Goal: Information Seeking & Learning: Learn about a topic

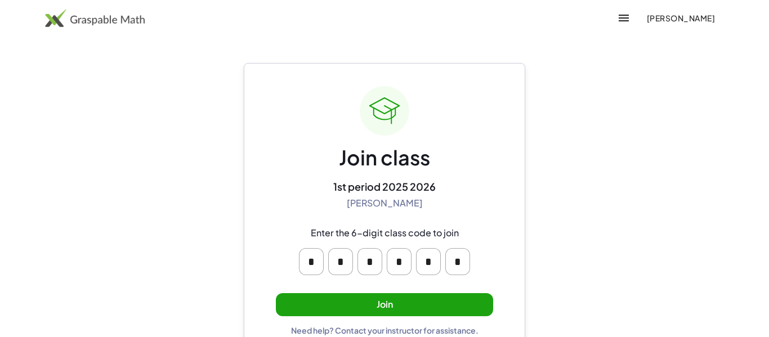
click at [371, 298] on button "Join" at bounding box center [384, 304] width 217 height 23
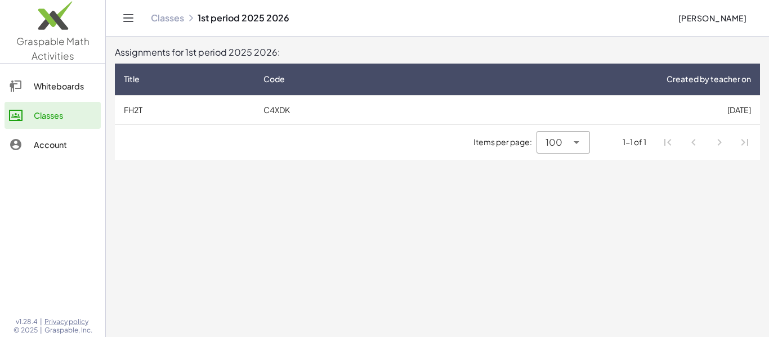
click at [256, 103] on td "C4XDK" at bounding box center [333, 109] width 157 height 29
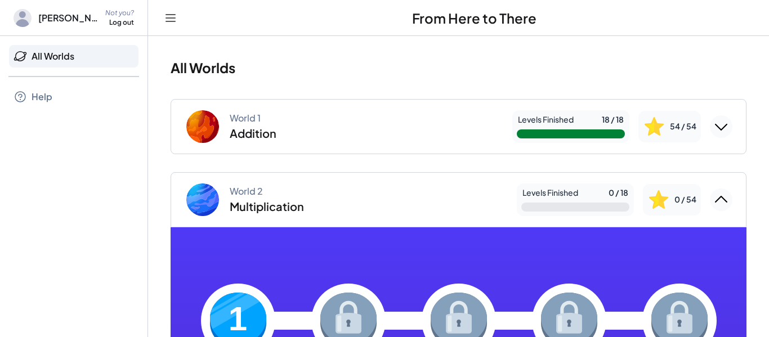
click at [280, 193] on div "World 2 Multiplication" at bounding box center [267, 200] width 74 height 28
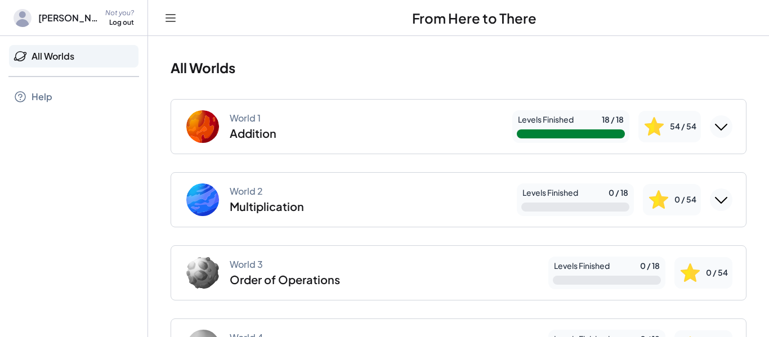
click at [294, 203] on div "Multiplication" at bounding box center [267, 206] width 74 height 15
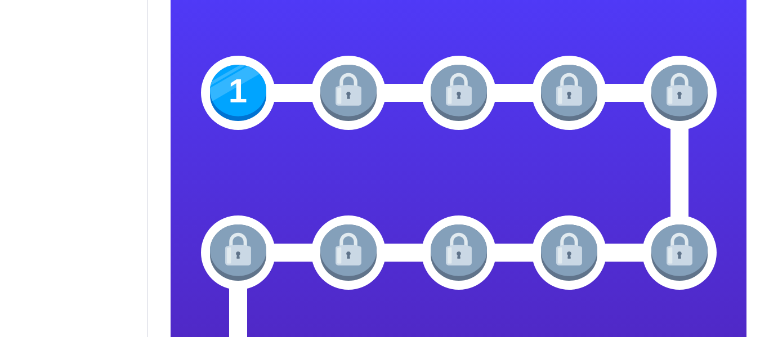
scroll to position [220, 0]
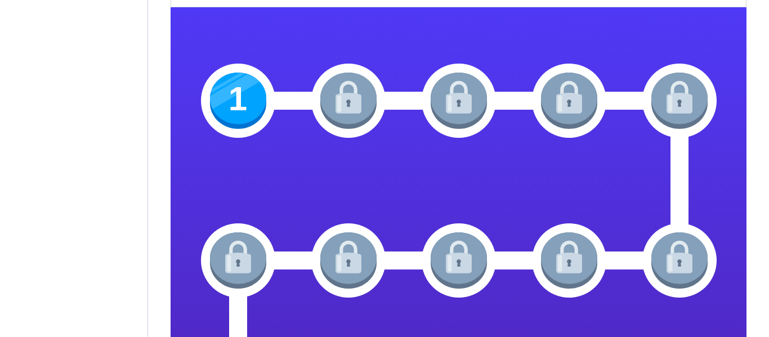
click at [230, 86] on img at bounding box center [238, 101] width 56 height 56
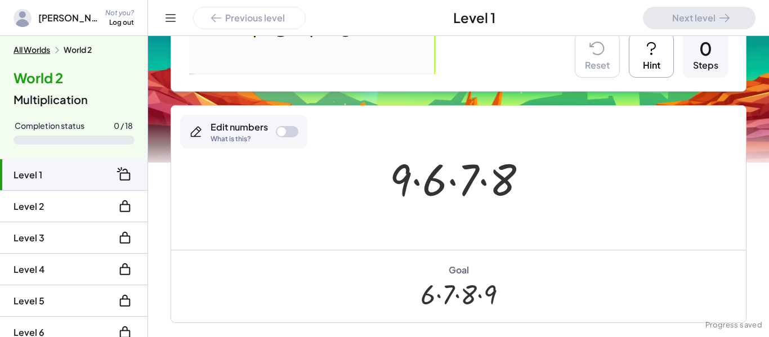
scroll to position [213, 0]
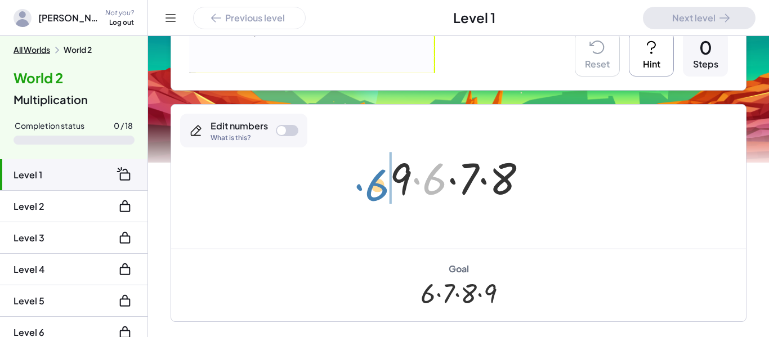
drag, startPoint x: 430, startPoint y: 186, endPoint x: 372, endPoint y: 192, distance: 57.8
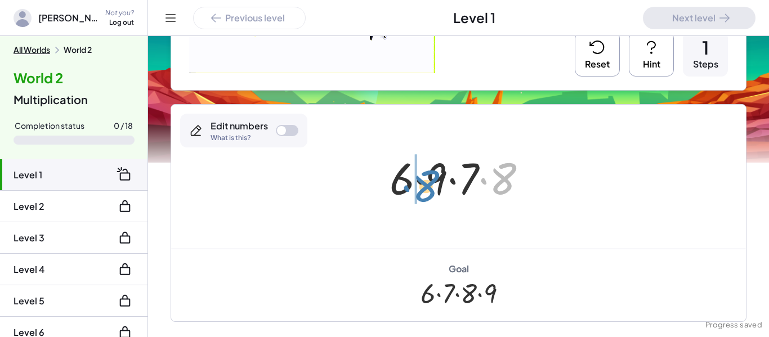
drag, startPoint x: 490, startPoint y: 189, endPoint x: 412, endPoint y: 196, distance: 78.6
click at [412, 196] on div at bounding box center [463, 177] width 158 height 58
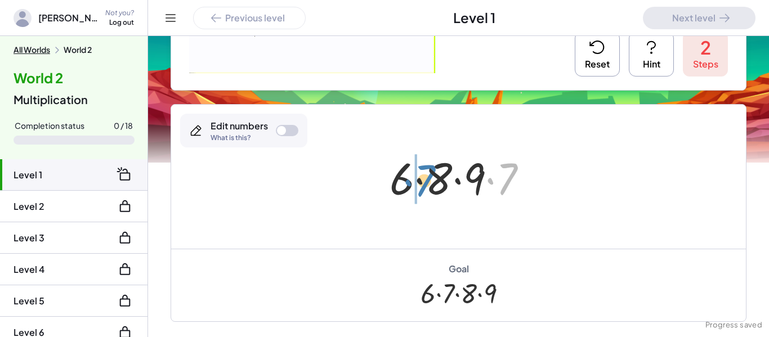
drag, startPoint x: 506, startPoint y: 183, endPoint x: 423, endPoint y: 185, distance: 82.8
click at [423, 185] on div at bounding box center [463, 177] width 158 height 58
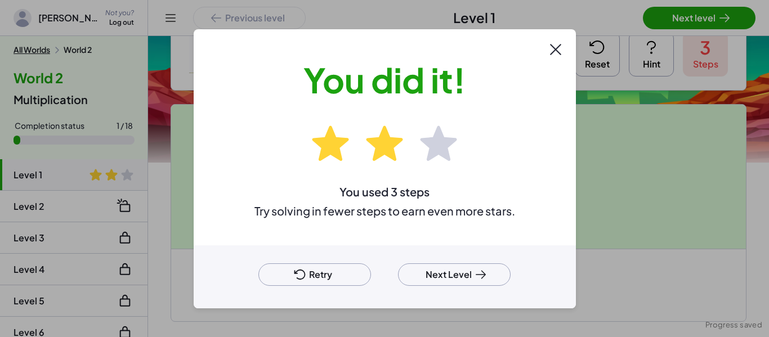
click at [342, 275] on button "Retry" at bounding box center [314, 275] width 113 height 23
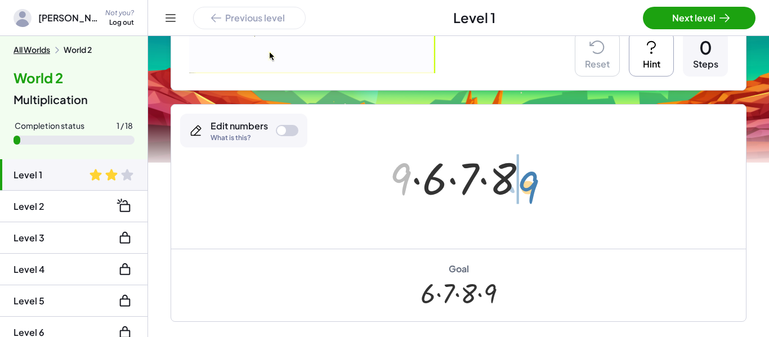
drag, startPoint x: 406, startPoint y: 184, endPoint x: 534, endPoint y: 192, distance: 128.1
click at [534, 192] on div at bounding box center [463, 177] width 158 height 58
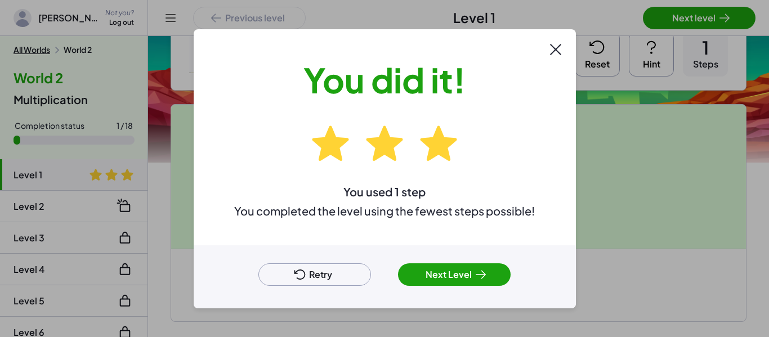
click at [465, 269] on button "Next Level" at bounding box center [454, 275] width 113 height 23
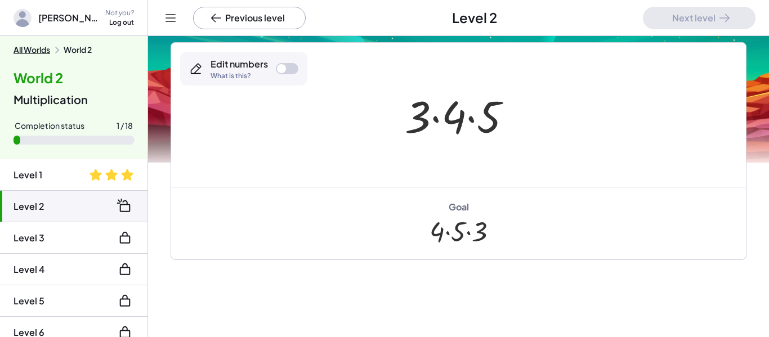
scroll to position [84, 0]
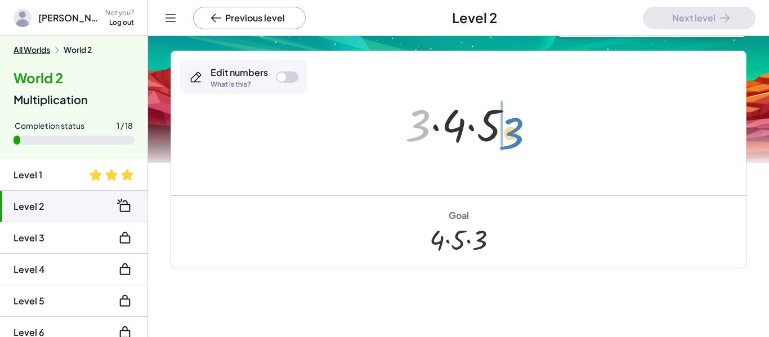
drag, startPoint x: 428, startPoint y: 133, endPoint x: 521, endPoint y: 141, distance: 93.8
click at [521, 141] on div at bounding box center [462, 124] width 127 height 58
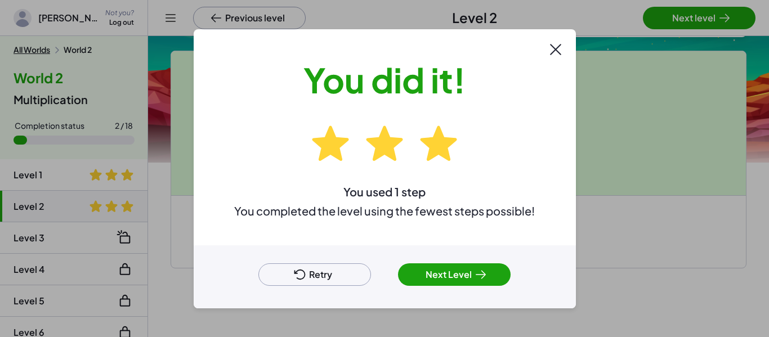
click at [450, 276] on button "Next Level" at bounding box center [454, 275] width 113 height 23
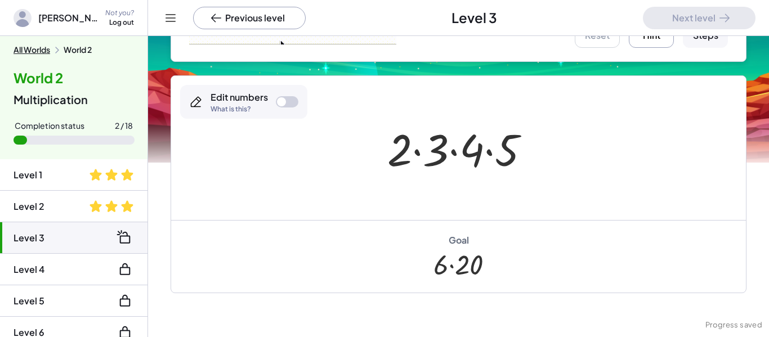
scroll to position [228, 0]
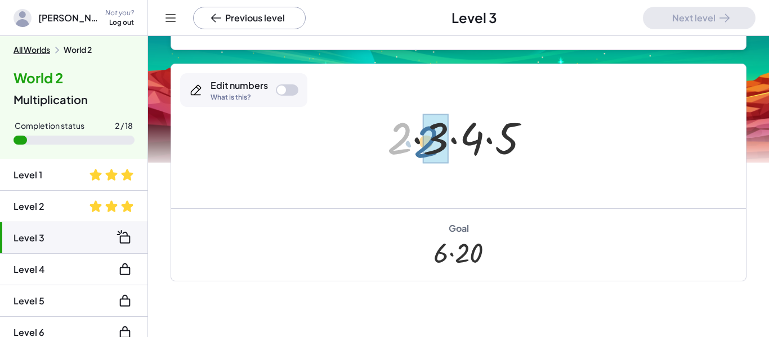
drag, startPoint x: 402, startPoint y: 141, endPoint x: 430, endPoint y: 144, distance: 27.8
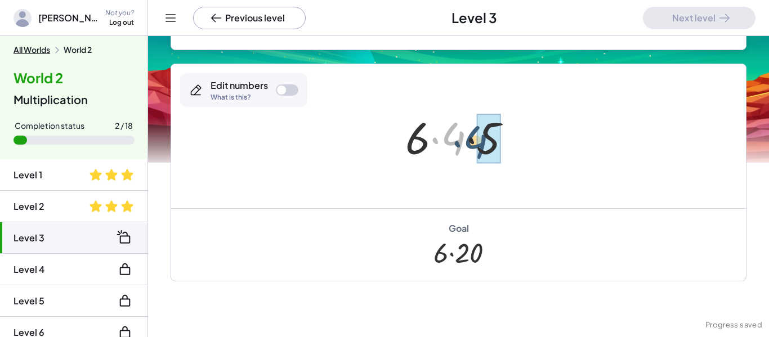
drag, startPoint x: 457, startPoint y: 136, endPoint x: 484, endPoint y: 140, distance: 27.3
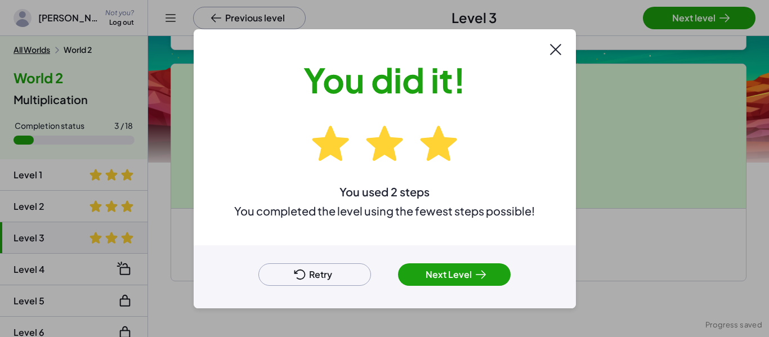
click at [440, 283] on button "Next Level" at bounding box center [454, 275] width 113 height 23
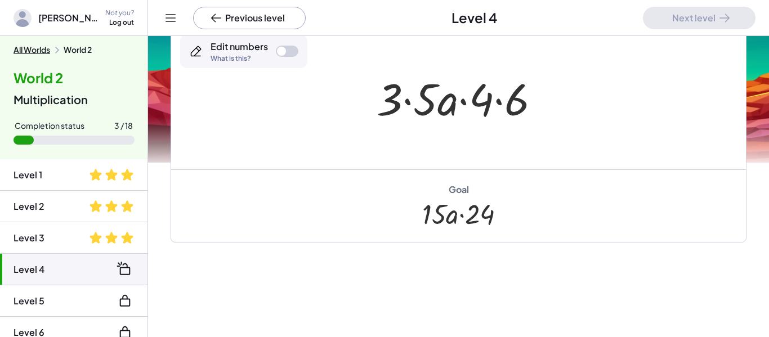
scroll to position [110, 0]
drag, startPoint x: 383, startPoint y: 93, endPoint x: 416, endPoint y: 97, distance: 33.0
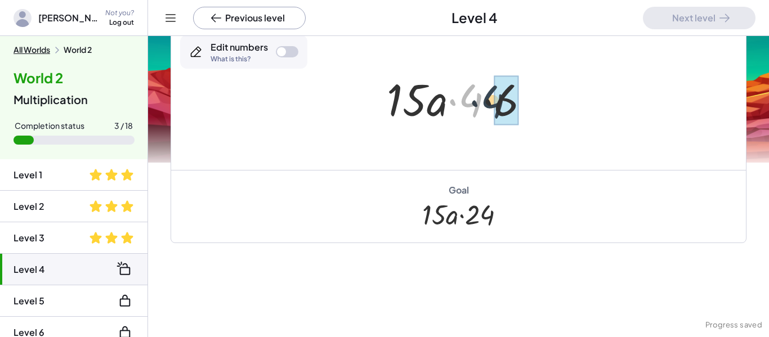
drag, startPoint x: 460, startPoint y: 97, endPoint x: 489, endPoint y: 99, distance: 28.7
click at [489, 99] on div at bounding box center [462, 98] width 163 height 58
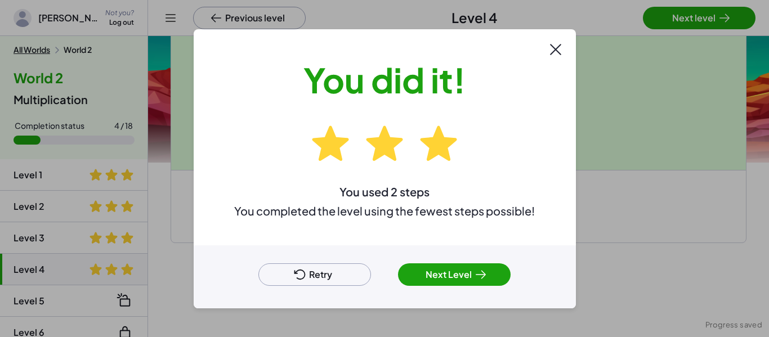
click at [452, 271] on button "Next Level" at bounding box center [454, 275] width 113 height 23
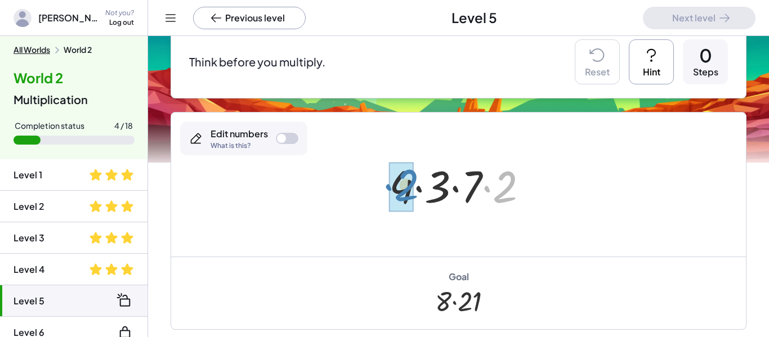
drag, startPoint x: 504, startPoint y: 196, endPoint x: 405, endPoint y: 194, distance: 98.6
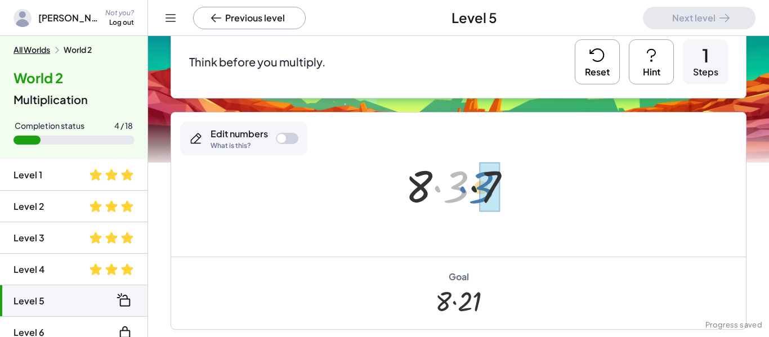
drag, startPoint x: 461, startPoint y: 188, endPoint x: 487, endPoint y: 189, distance: 25.3
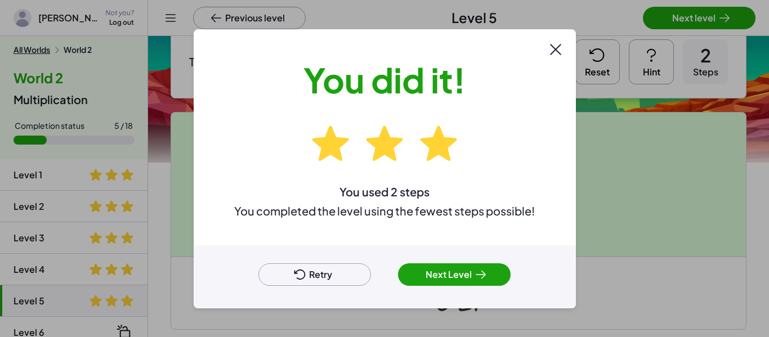
click at [443, 276] on button "Next Level" at bounding box center [454, 275] width 113 height 23
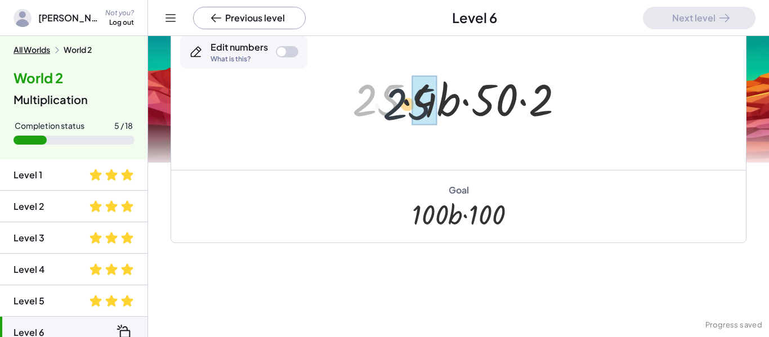
drag, startPoint x: 384, startPoint y: 112, endPoint x: 437, endPoint y: 115, distance: 53.0
click at [437, 115] on div at bounding box center [463, 98] width 232 height 58
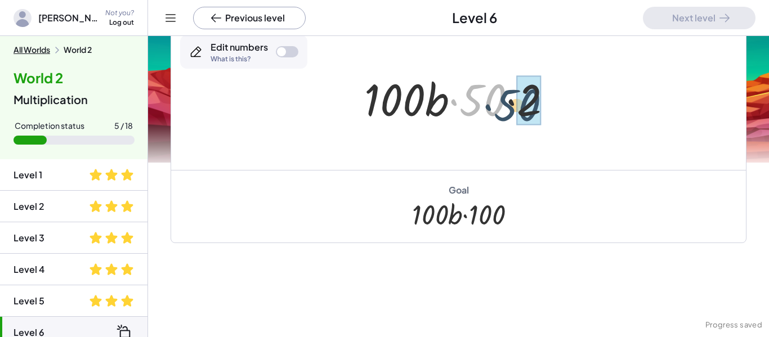
drag, startPoint x: 472, startPoint y: 106, endPoint x: 508, endPoint y: 111, distance: 36.9
click at [508, 111] on div at bounding box center [463, 98] width 208 height 58
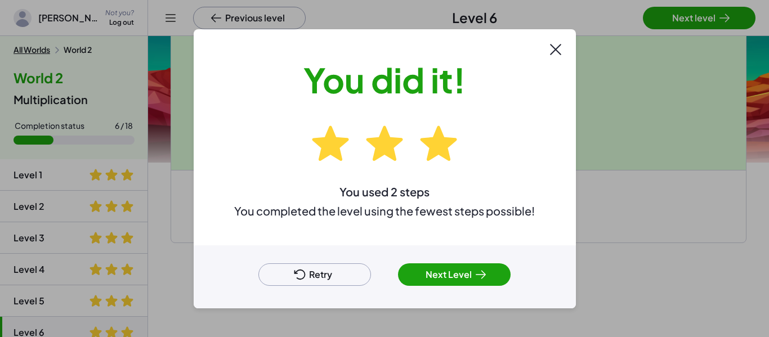
click at [459, 273] on button "Next Level" at bounding box center [454, 275] width 113 height 23
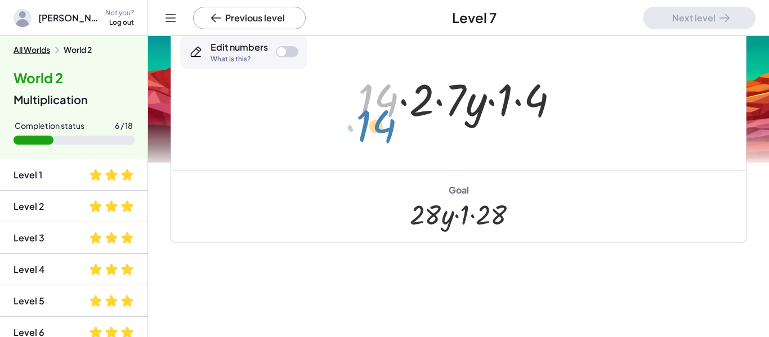
drag, startPoint x: 377, startPoint y: 105, endPoint x: 374, endPoint y: 130, distance: 24.9
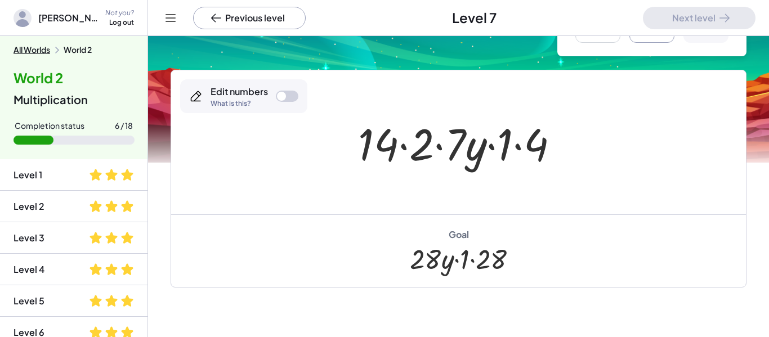
scroll to position [78, 0]
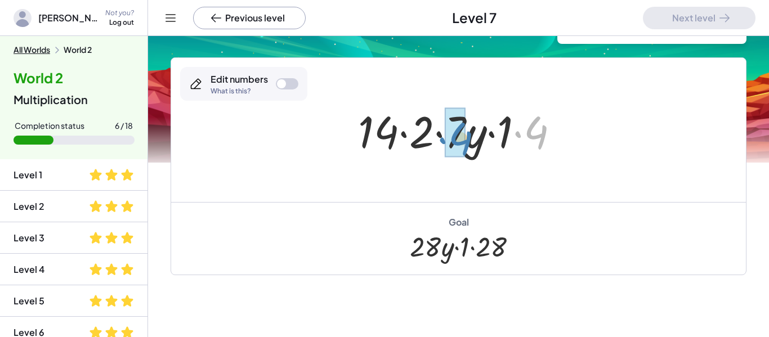
drag, startPoint x: 530, startPoint y: 135, endPoint x: 455, endPoint y: 141, distance: 75.7
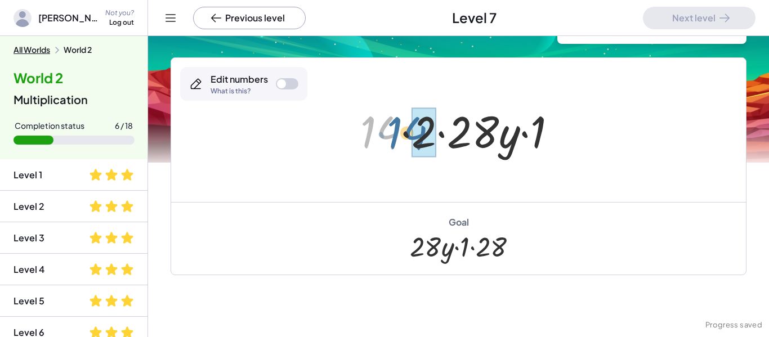
drag, startPoint x: 387, startPoint y: 137, endPoint x: 417, endPoint y: 137, distance: 29.8
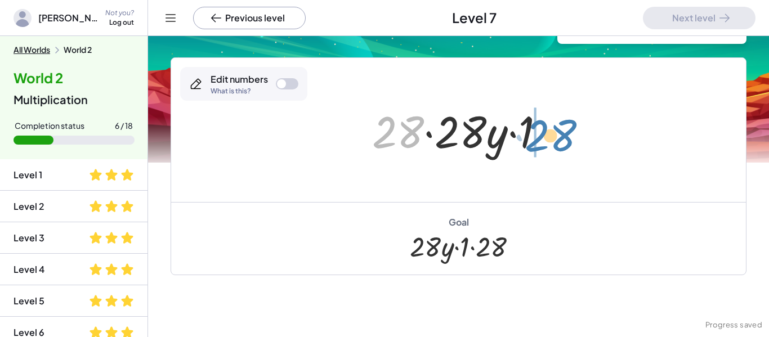
drag, startPoint x: 400, startPoint y: 135, endPoint x: 556, endPoint y: 139, distance: 156.0
click at [556, 139] on div at bounding box center [463, 130] width 193 height 58
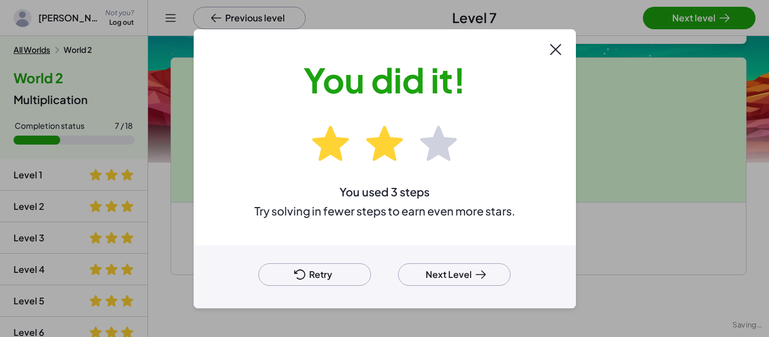
click at [321, 276] on button "Retry" at bounding box center [314, 275] width 113 height 23
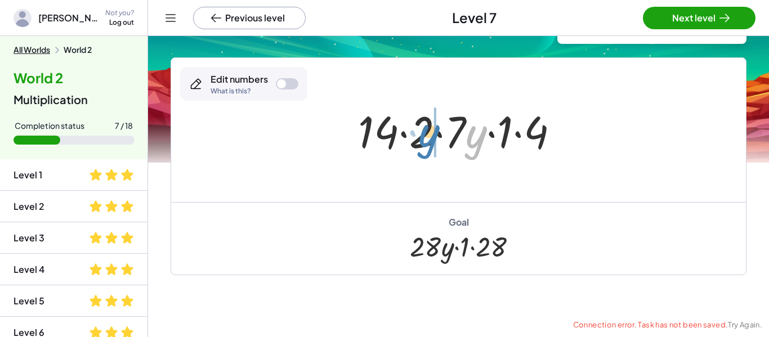
drag, startPoint x: 477, startPoint y: 142, endPoint x: 430, endPoint y: 141, distance: 46.7
click at [430, 141] on div at bounding box center [462, 130] width 221 height 58
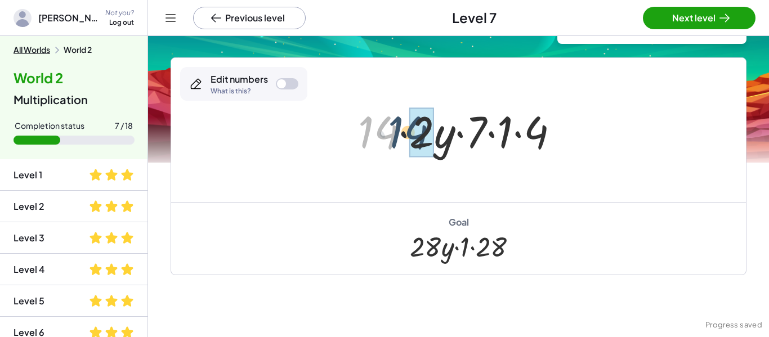
drag, startPoint x: 366, startPoint y: 135, endPoint x: 404, endPoint y: 136, distance: 38.3
click at [404, 136] on div at bounding box center [462, 130] width 221 height 58
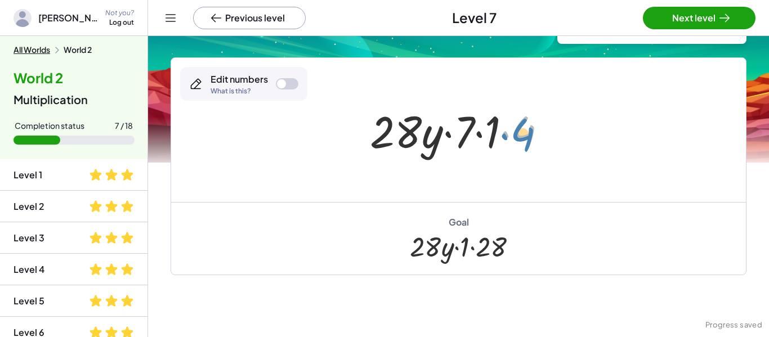
click at [532, 133] on div at bounding box center [462, 130] width 197 height 58
drag, startPoint x: 469, startPoint y: 127, endPoint x: 529, endPoint y: 133, distance: 60.6
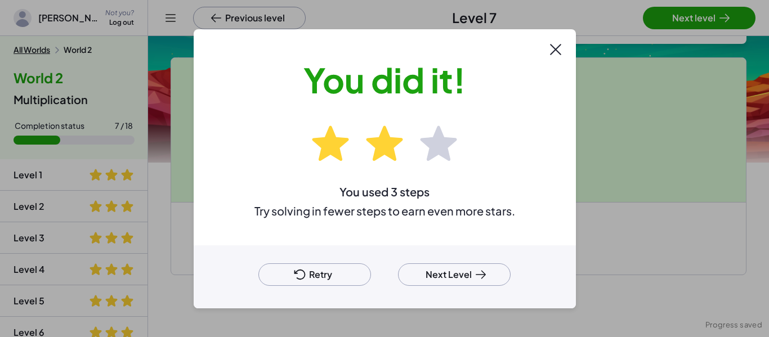
click at [309, 280] on button "Retry" at bounding box center [314, 275] width 113 height 23
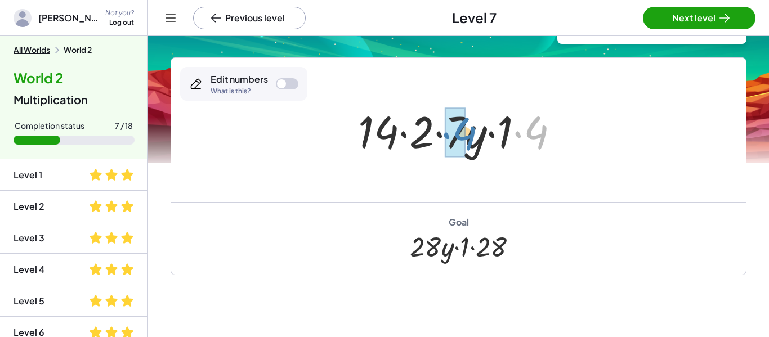
drag, startPoint x: 543, startPoint y: 135, endPoint x: 472, endPoint y: 136, distance: 71.5
click at [472, 136] on div at bounding box center [462, 130] width 221 height 58
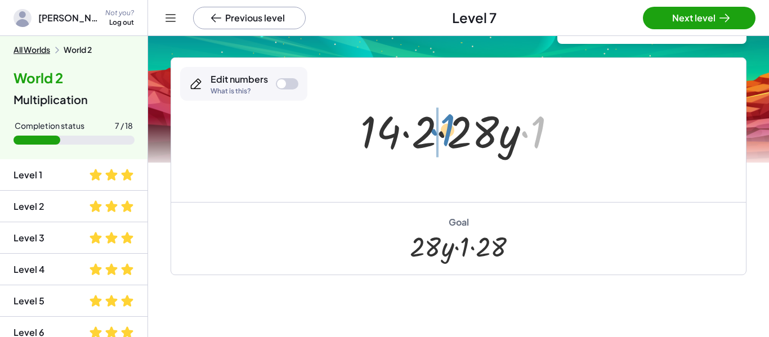
drag, startPoint x: 543, startPoint y: 131, endPoint x: 452, endPoint y: 129, distance: 90.7
click at [452, 129] on div at bounding box center [463, 130] width 217 height 58
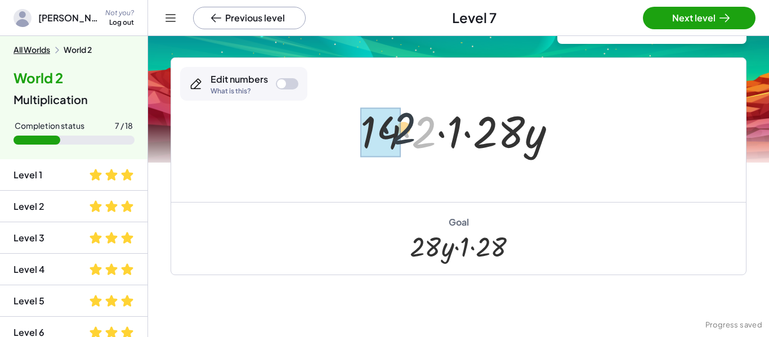
drag, startPoint x: 420, startPoint y: 143, endPoint x: 398, endPoint y: 137, distance: 23.2
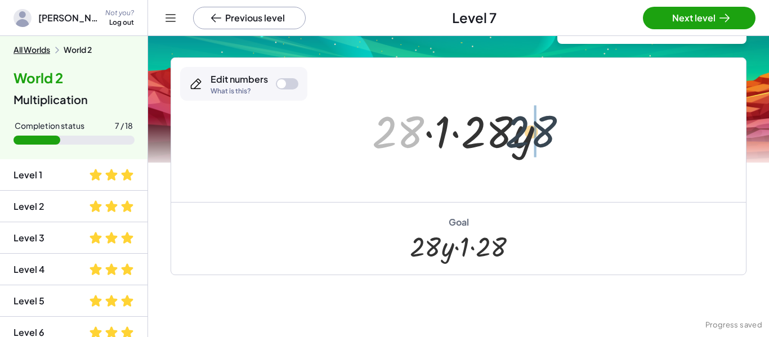
drag, startPoint x: 398, startPoint y: 137, endPoint x: 563, endPoint y: 140, distance: 165.6
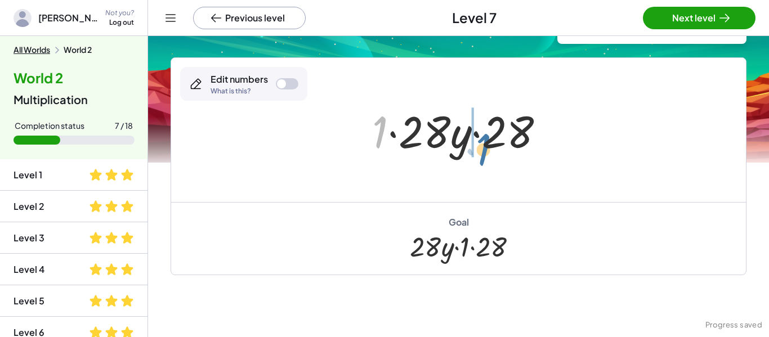
drag, startPoint x: 386, startPoint y: 128, endPoint x: 490, endPoint y: 145, distance: 105.5
click at [490, 145] on div at bounding box center [463, 130] width 193 height 58
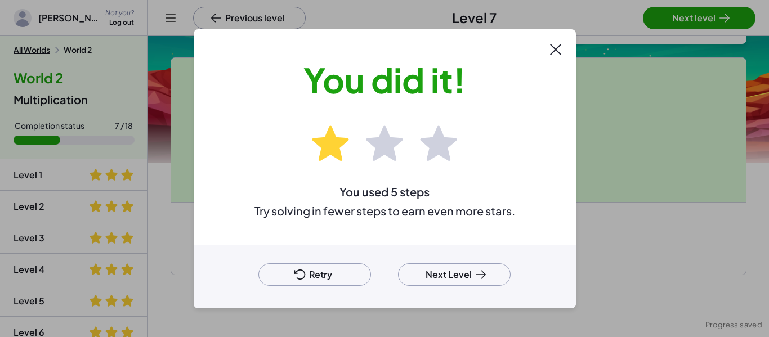
click at [323, 269] on button "Retry" at bounding box center [314, 275] width 113 height 23
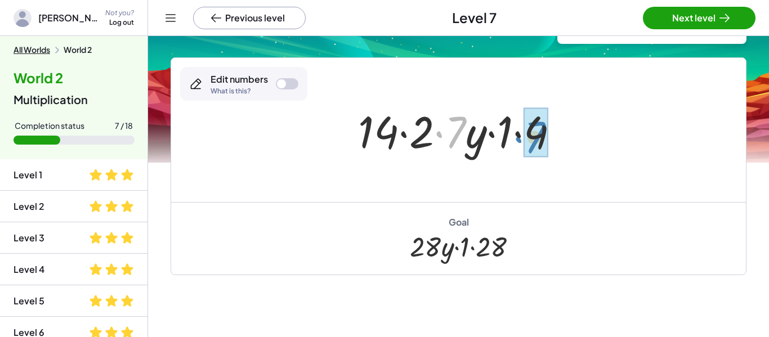
drag, startPoint x: 454, startPoint y: 138, endPoint x: 534, endPoint y: 143, distance: 79.6
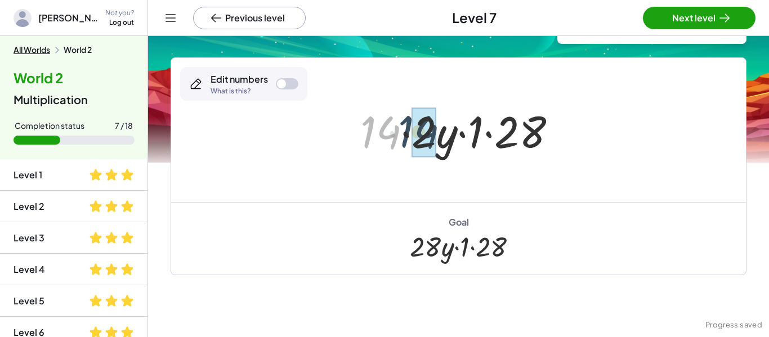
drag, startPoint x: 374, startPoint y: 134, endPoint x: 410, endPoint y: 133, distance: 35.5
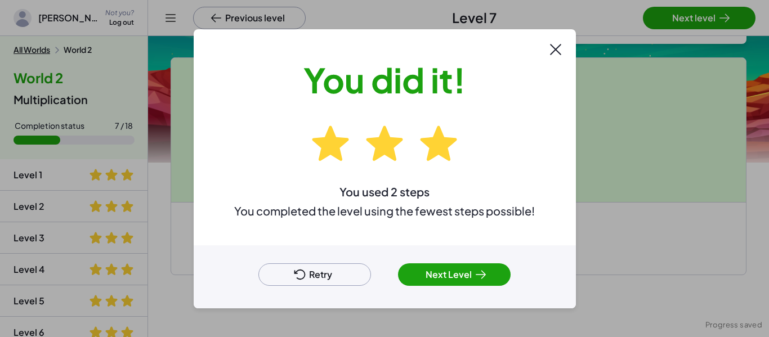
click at [455, 278] on button "Next Level" at bounding box center [454, 275] width 113 height 23
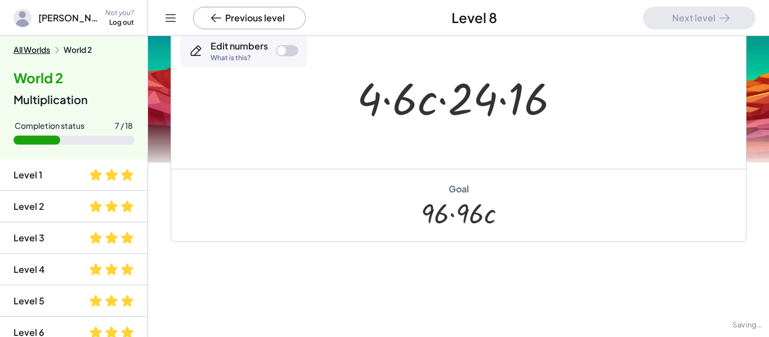
scroll to position [198, 0]
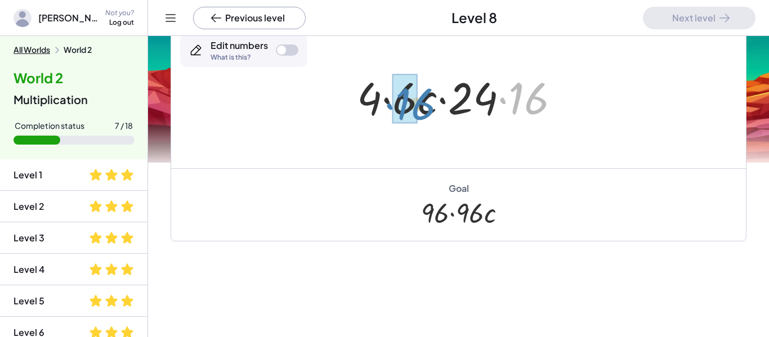
drag, startPoint x: 530, startPoint y: 108, endPoint x: 417, endPoint y: 114, distance: 113.3
click at [417, 114] on div at bounding box center [462, 97] width 223 height 58
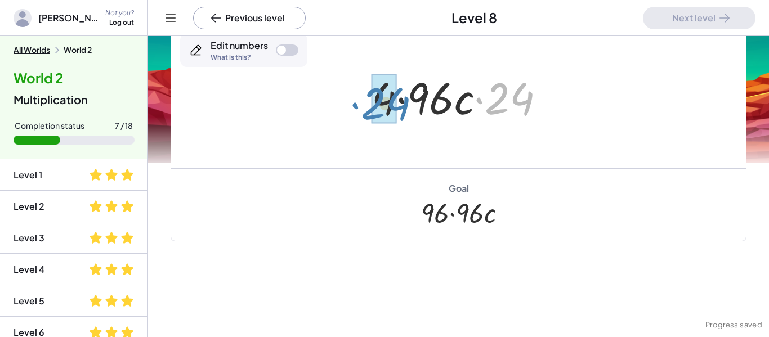
drag, startPoint x: 521, startPoint y: 100, endPoint x: 396, endPoint y: 105, distance: 124.5
click at [396, 105] on div at bounding box center [463, 97] width 194 height 58
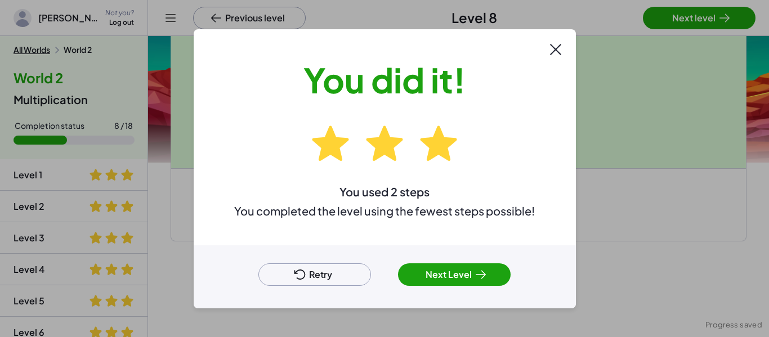
click at [454, 271] on button "Next Level" at bounding box center [454, 275] width 113 height 23
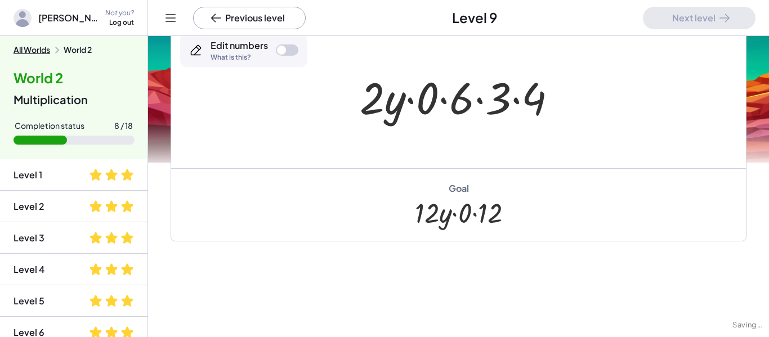
click at [465, 109] on div at bounding box center [463, 97] width 218 height 58
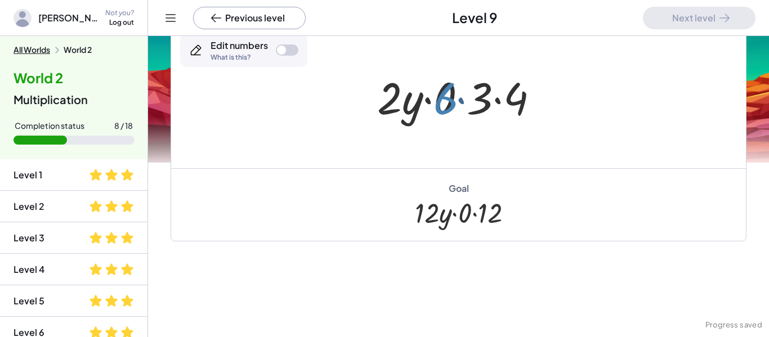
click at [465, 109] on div at bounding box center [463, 97] width 182 height 58
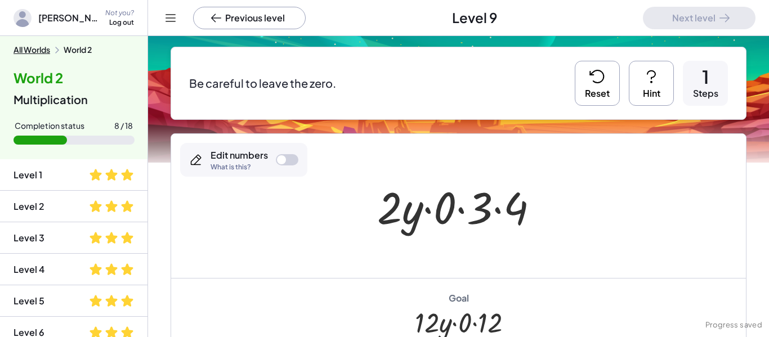
scroll to position [84, 0]
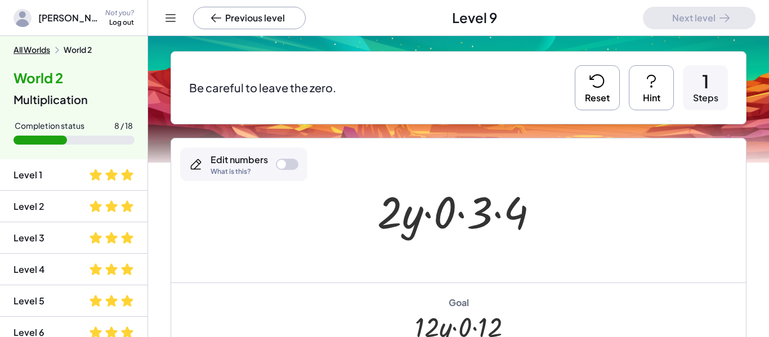
click at [487, 219] on div at bounding box center [463, 211] width 182 height 58
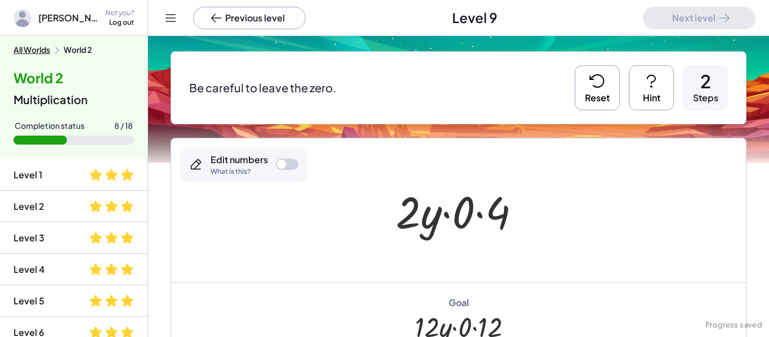
click at [461, 221] on div at bounding box center [462, 211] width 145 height 58
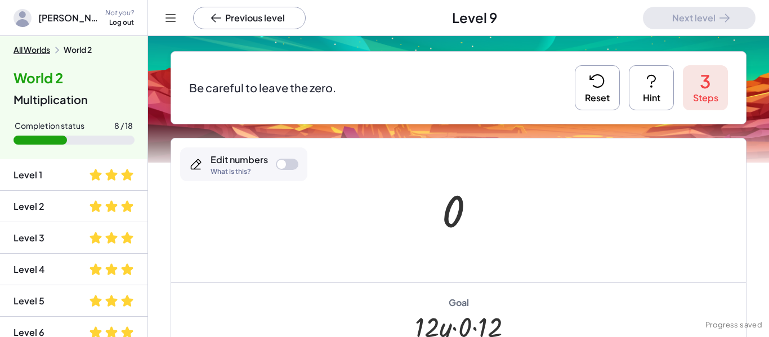
click at [592, 82] on icon at bounding box center [597, 81] width 18 height 18
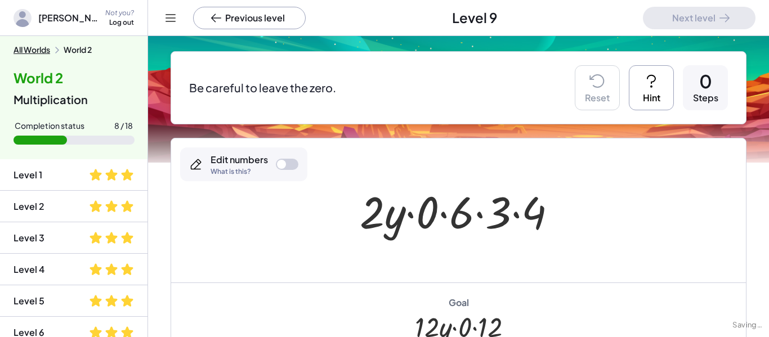
click at [466, 213] on div at bounding box center [463, 211] width 218 height 58
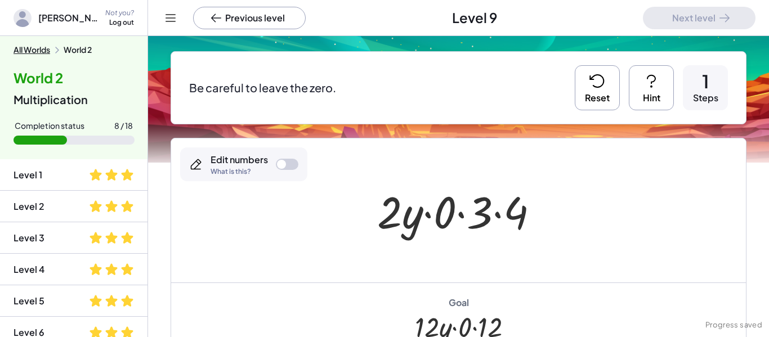
click at [480, 225] on div at bounding box center [463, 211] width 182 height 58
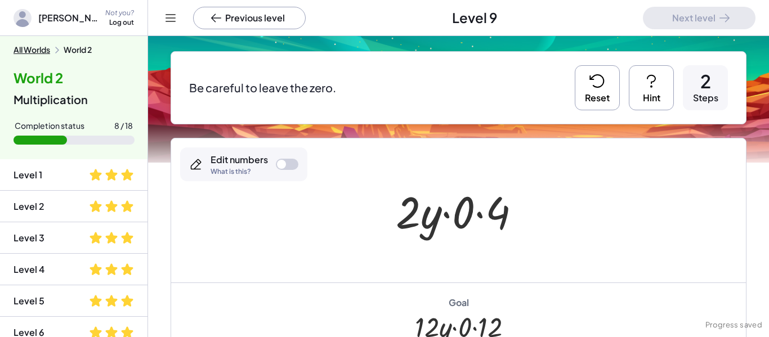
click at [599, 66] on button "Reset" at bounding box center [597, 87] width 45 height 45
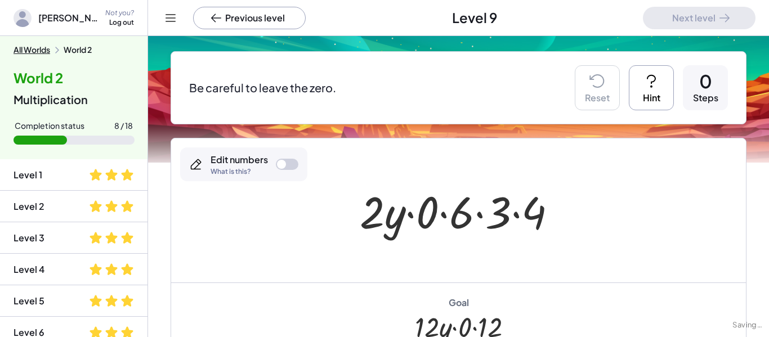
click at [376, 229] on div at bounding box center [463, 211] width 218 height 58
click at [377, 224] on div at bounding box center [463, 211] width 218 height 58
click at [387, 218] on div at bounding box center [463, 211] width 218 height 58
click at [432, 221] on div at bounding box center [463, 211] width 218 height 58
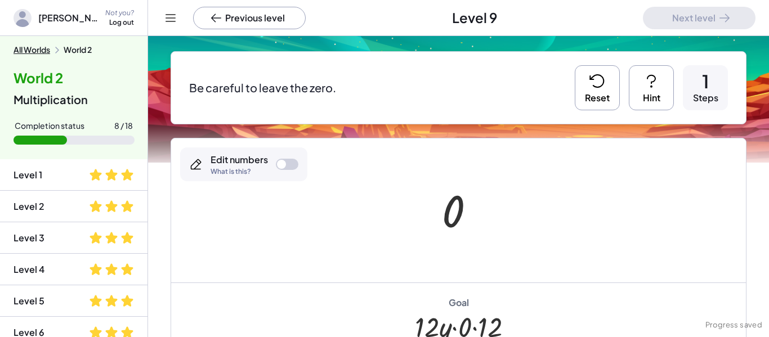
click at [628, 77] on div "Reset Hint 1 Steps" at bounding box center [651, 87] width 153 height 45
click at [597, 84] on icon at bounding box center [597, 81] width 18 height 18
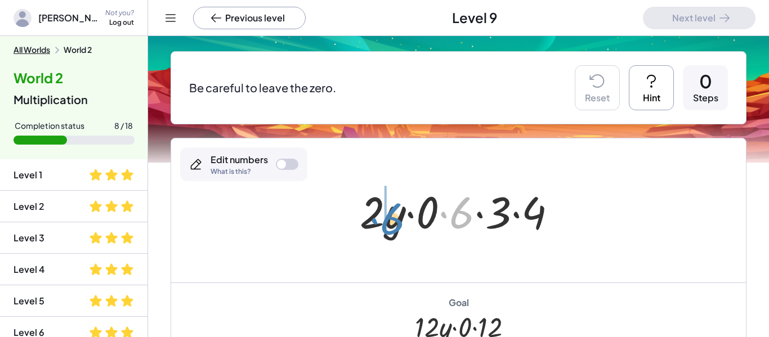
drag, startPoint x: 453, startPoint y: 218, endPoint x: 385, endPoint y: 226, distance: 69.1
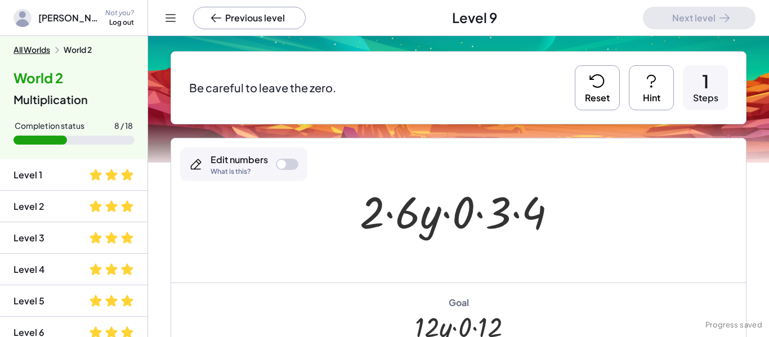
click at [610, 82] on button "Reset" at bounding box center [597, 87] width 45 height 45
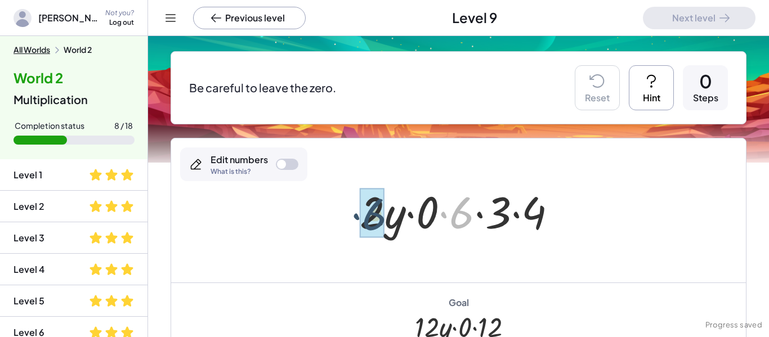
drag, startPoint x: 456, startPoint y: 217, endPoint x: 365, endPoint y: 220, distance: 90.7
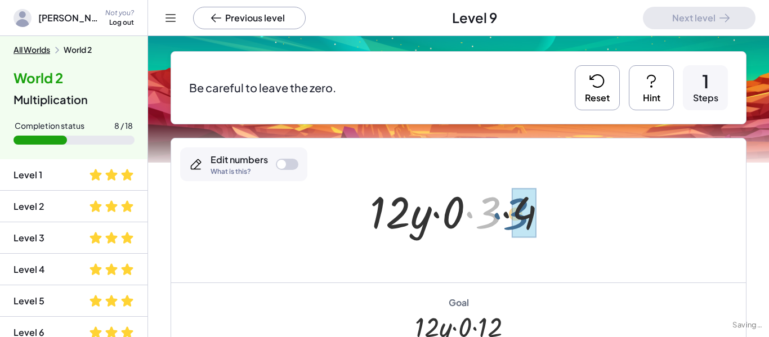
drag, startPoint x: 490, startPoint y: 217, endPoint x: 521, endPoint y: 218, distance: 31.0
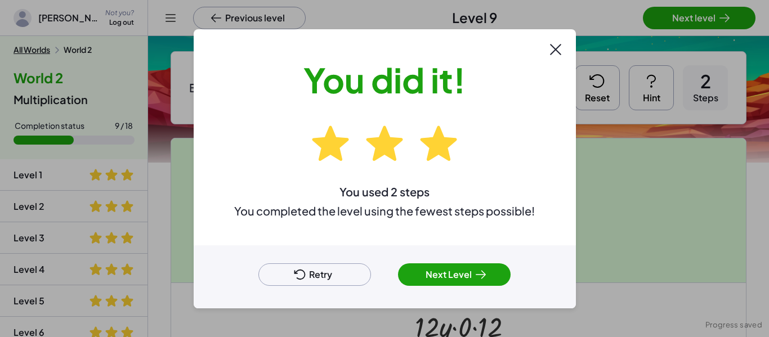
click at [432, 276] on button "Next Level" at bounding box center [454, 275] width 113 height 23
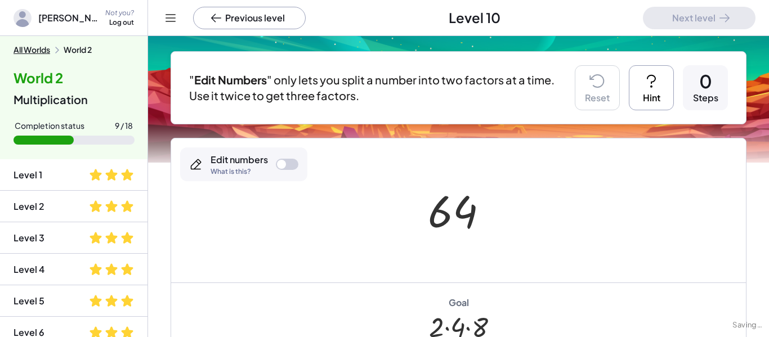
click at [469, 202] on div at bounding box center [462, 211] width 81 height 56
click at [448, 207] on div at bounding box center [462, 211] width 81 height 56
click at [288, 167] on div at bounding box center [287, 164] width 23 height 11
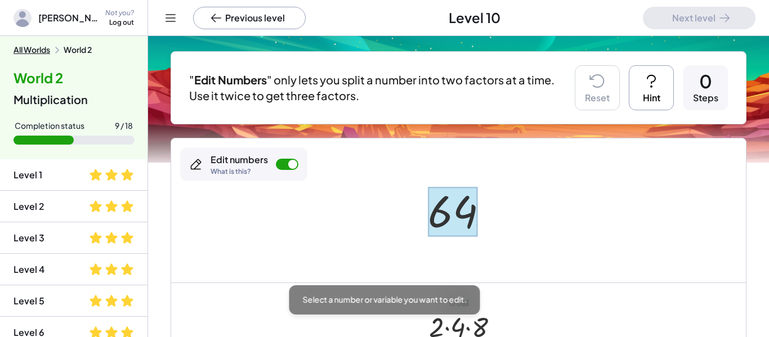
click at [450, 217] on div at bounding box center [453, 212] width 50 height 50
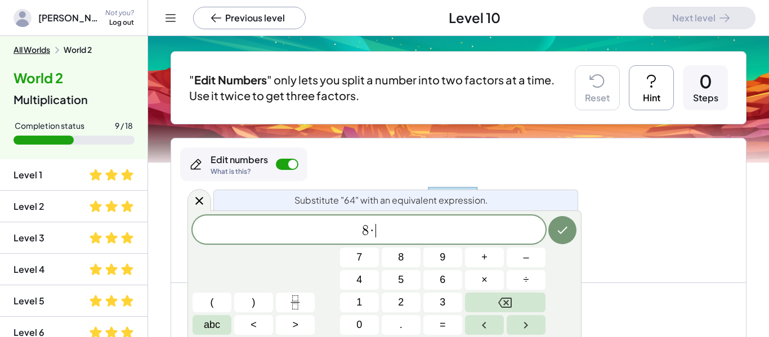
scroll to position [2, 0]
click at [559, 228] on icon "Done" at bounding box center [563, 231] width 14 height 14
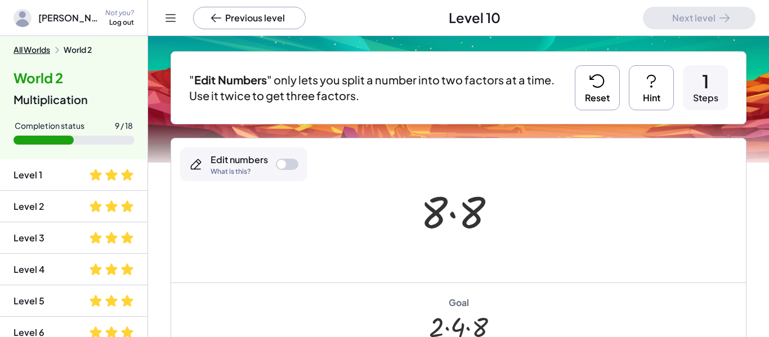
click at [435, 218] on div at bounding box center [463, 211] width 96 height 58
click at [288, 160] on div at bounding box center [287, 164] width 23 height 11
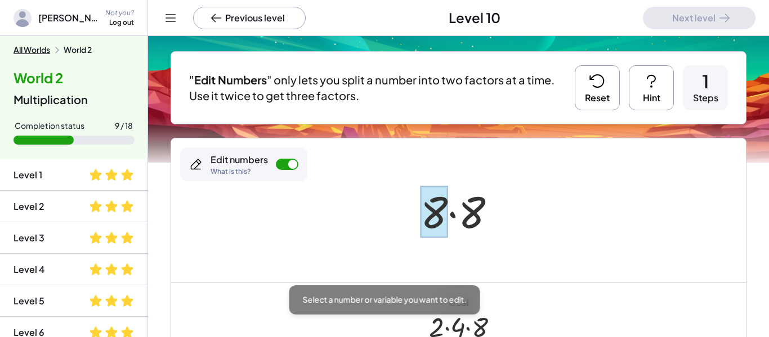
click at [431, 202] on div at bounding box center [434, 212] width 27 height 52
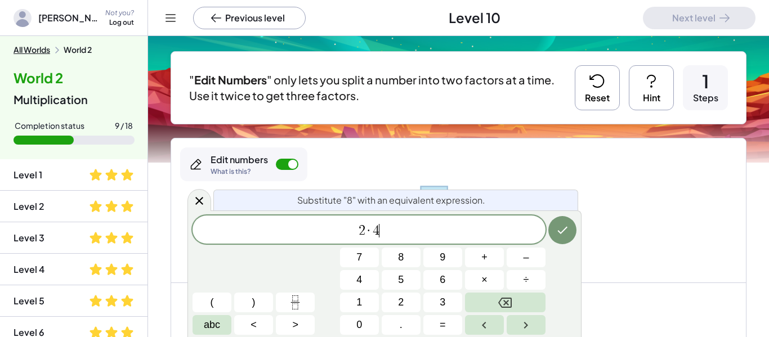
scroll to position [5, 0]
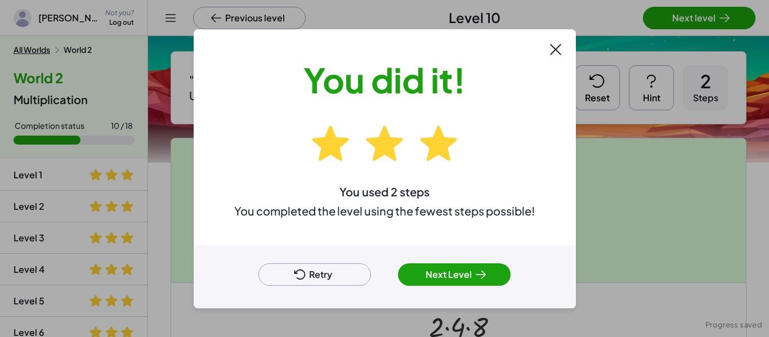
click at [416, 272] on button "Next Level" at bounding box center [454, 275] width 113 height 23
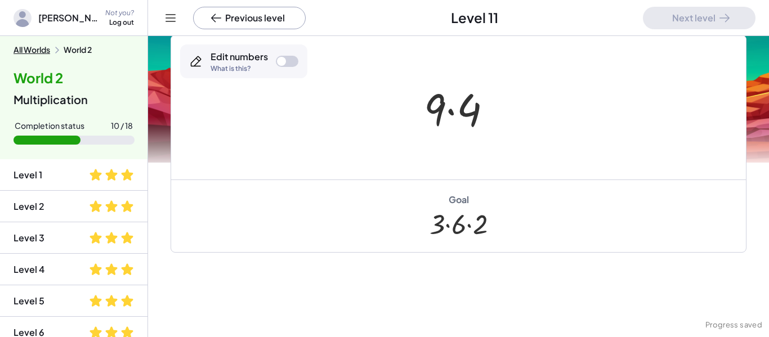
scroll to position [101, 0]
click at [287, 58] on div at bounding box center [287, 60] width 23 height 11
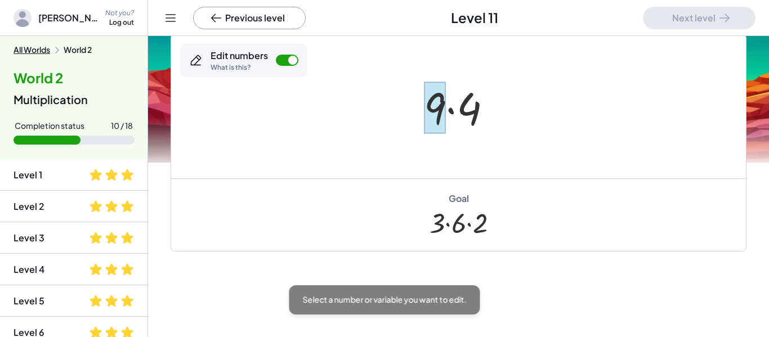
click at [441, 97] on div at bounding box center [435, 108] width 22 height 52
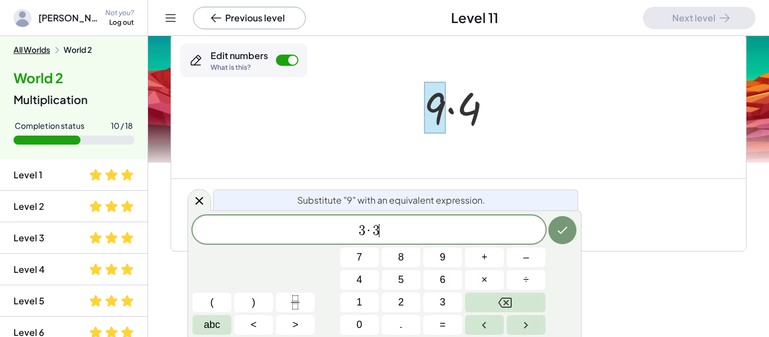
scroll to position [8, 0]
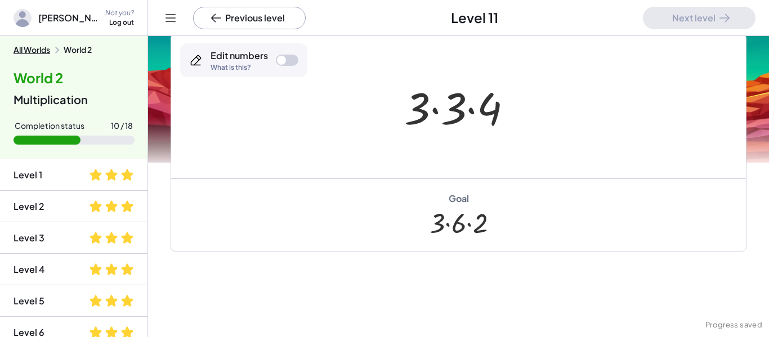
click at [279, 55] on div at bounding box center [287, 60] width 23 height 11
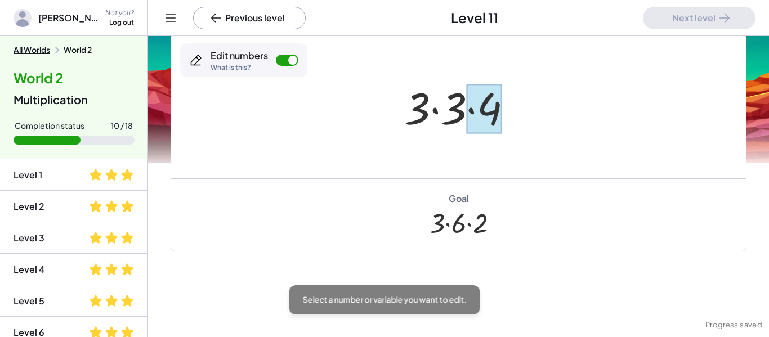
click at [486, 113] on div at bounding box center [483, 109] width 35 height 50
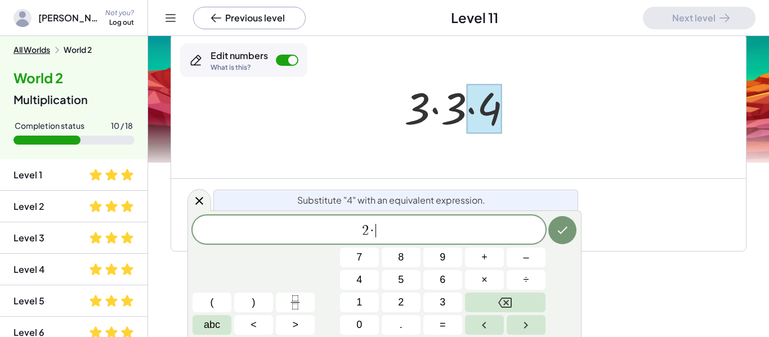
scroll to position [10, 0]
click at [557, 235] on icon "Done" at bounding box center [563, 231] width 14 height 14
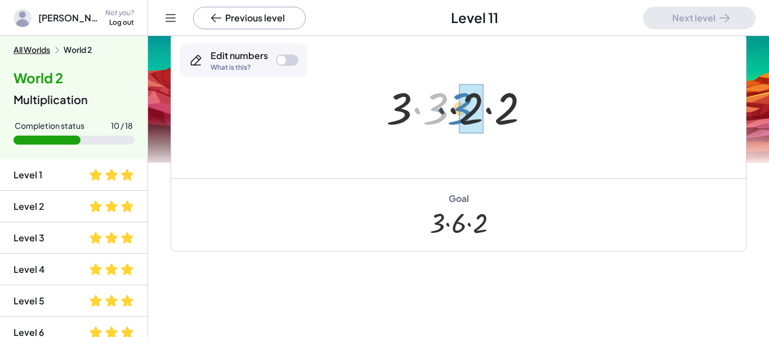
drag, startPoint x: 439, startPoint y: 122, endPoint x: 466, endPoint y: 122, distance: 27.6
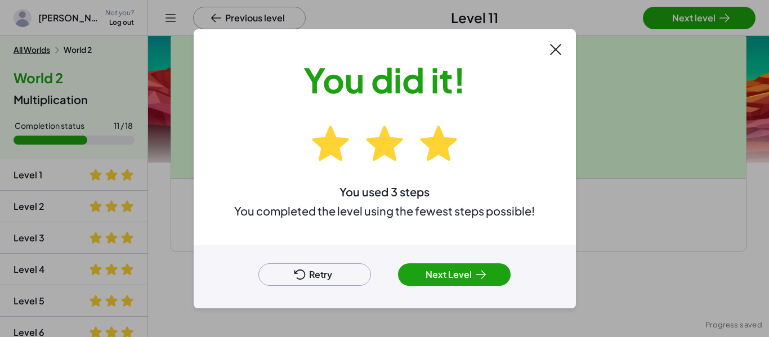
click at [436, 274] on button "Next Level" at bounding box center [454, 275] width 113 height 23
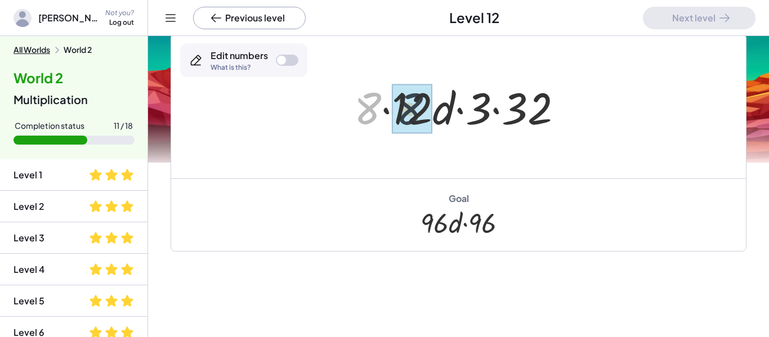
drag, startPoint x: 375, startPoint y: 116, endPoint x: 418, endPoint y: 116, distance: 43.4
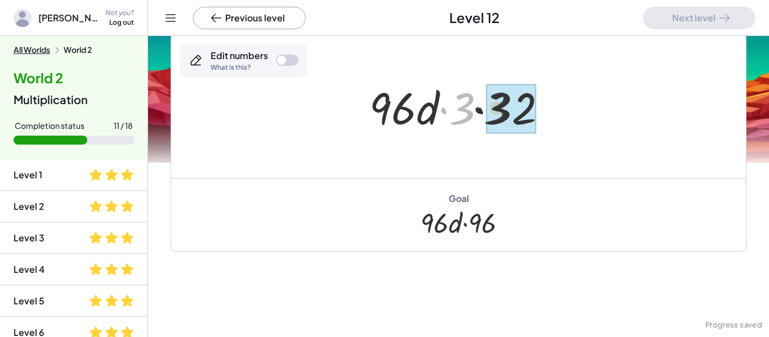
drag, startPoint x: 465, startPoint y: 111, endPoint x: 511, endPoint y: 113, distance: 45.6
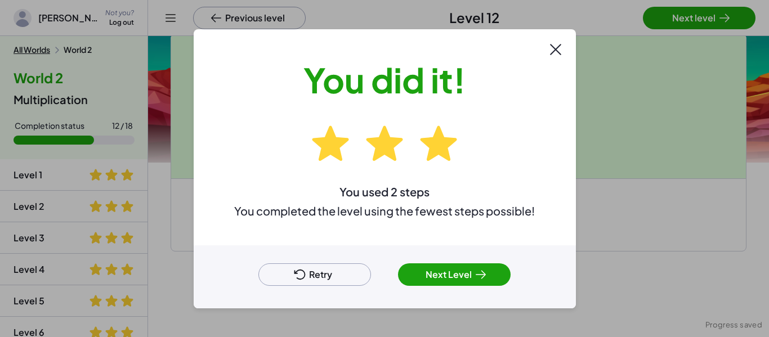
click at [447, 273] on button "Next Level" at bounding box center [454, 275] width 113 height 23
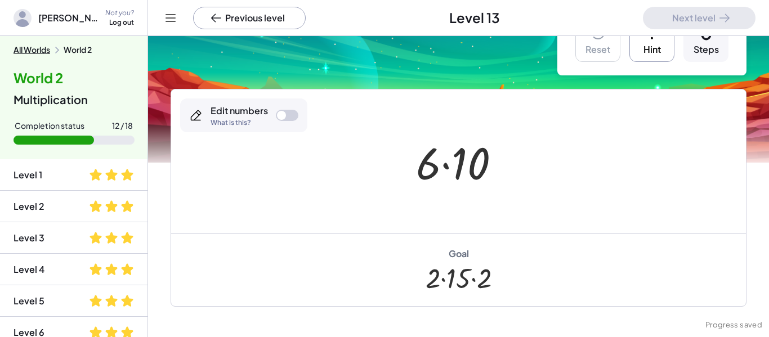
scroll to position [54, 0]
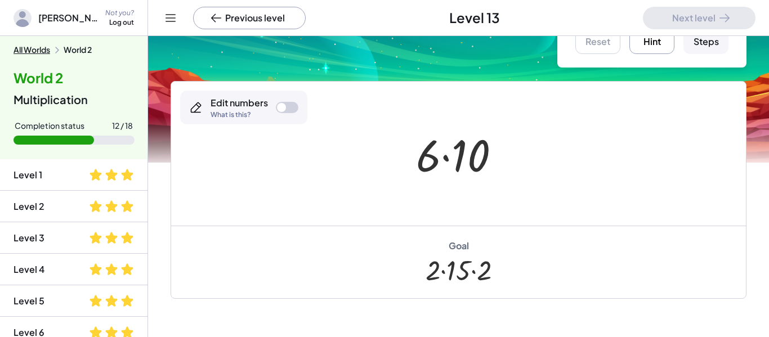
click at [285, 111] on div at bounding box center [287, 107] width 23 height 11
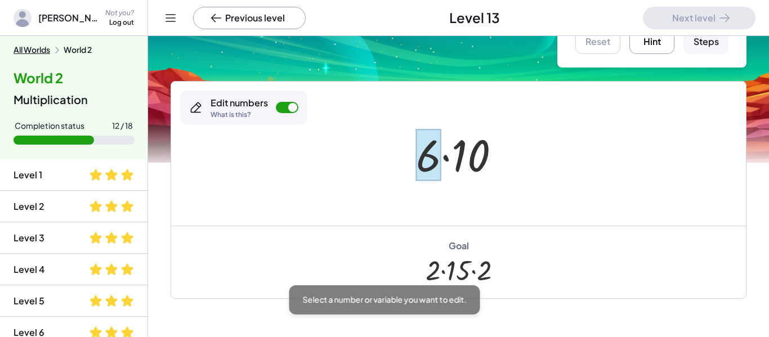
click at [437, 168] on div at bounding box center [428, 155] width 25 height 52
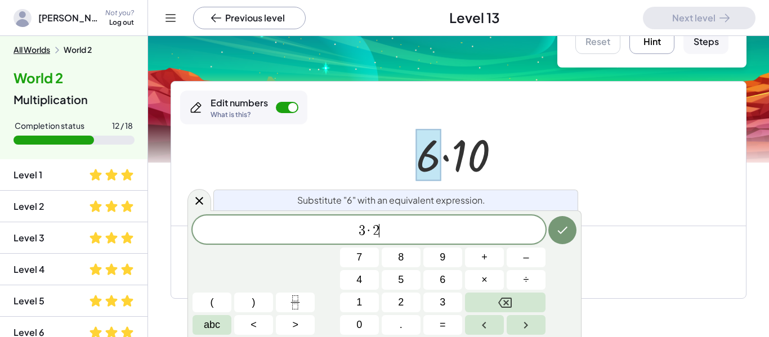
scroll to position [13, 0]
click at [379, 248] on div at bounding box center [359, 258] width 39 height 20
click at [560, 215] on div "Substitute "6" with an equivalent expression. 3 · 2 7 8 9 + – 4 5 6 × ÷ ( ) 1 2…" at bounding box center [385, 274] width 394 height 127
click at [555, 235] on button "Done" at bounding box center [562, 230] width 28 height 28
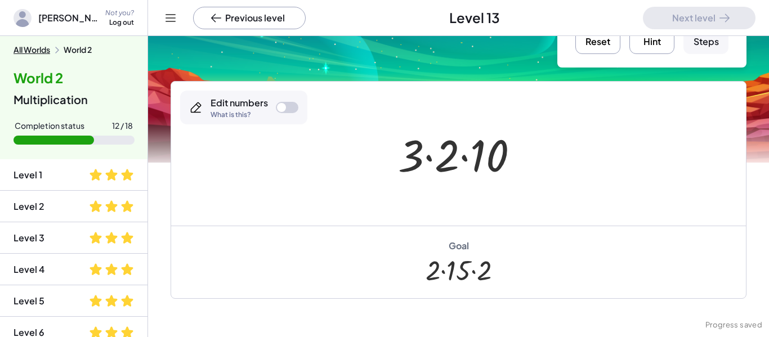
click at [290, 111] on div at bounding box center [287, 107] width 23 height 11
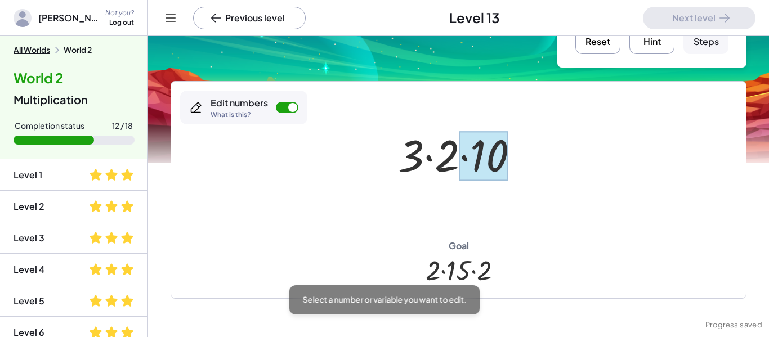
click at [487, 166] on div at bounding box center [483, 156] width 49 height 50
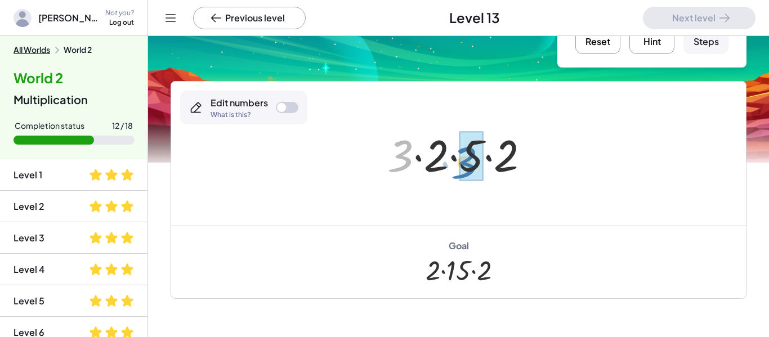
drag, startPoint x: 406, startPoint y: 165, endPoint x: 474, endPoint y: 173, distance: 68.6
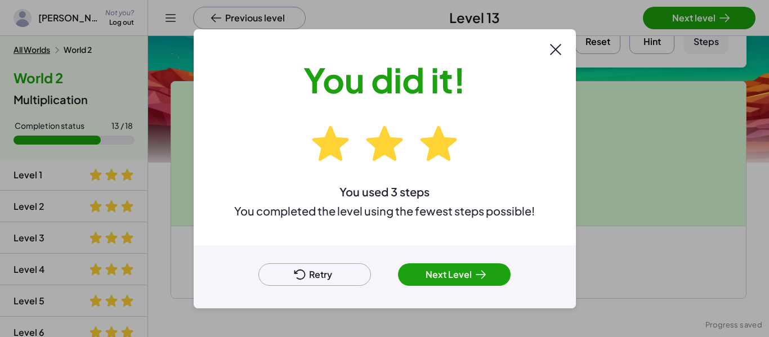
click at [426, 278] on button "Next Level" at bounding box center [454, 275] width 113 height 23
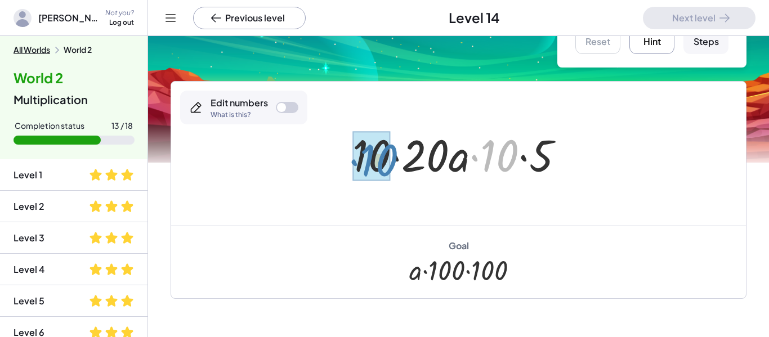
drag, startPoint x: 502, startPoint y: 158, endPoint x: 380, endPoint y: 163, distance: 122.9
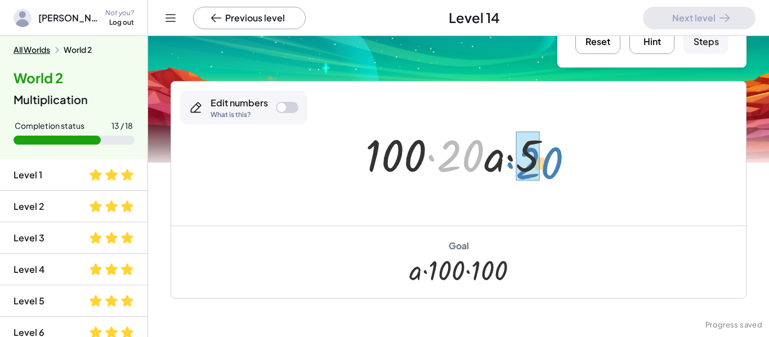
drag, startPoint x: 447, startPoint y: 161, endPoint x: 524, endPoint y: 168, distance: 76.9
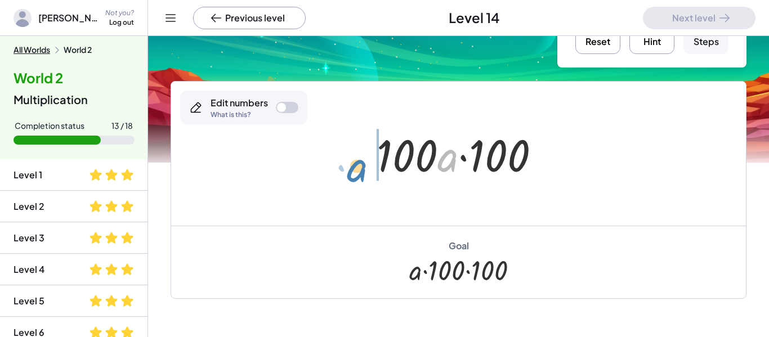
drag, startPoint x: 448, startPoint y: 159, endPoint x: 358, endPoint y: 168, distance: 91.1
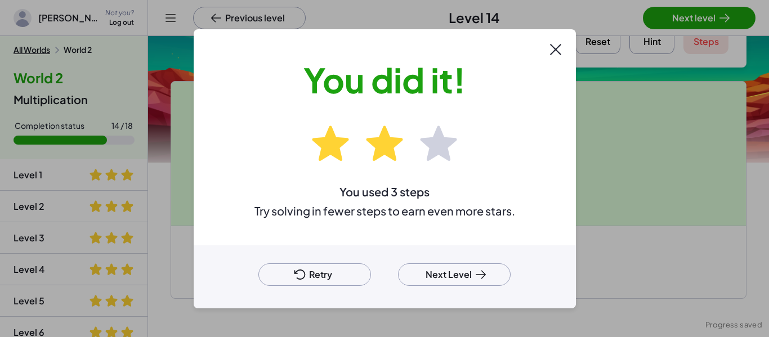
click at [338, 283] on button "Retry" at bounding box center [314, 275] width 113 height 23
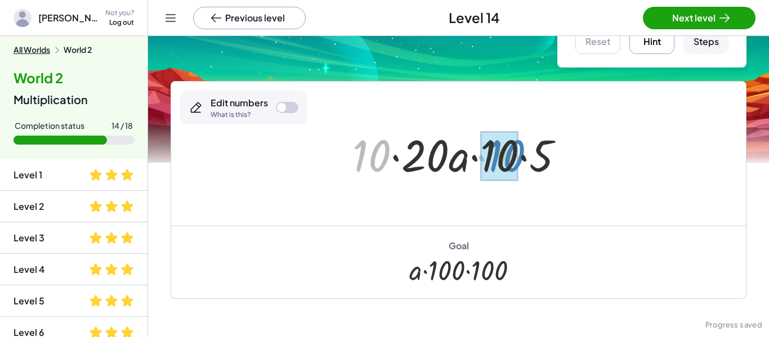
drag, startPoint x: 377, startPoint y: 166, endPoint x: 511, endPoint y: 166, distance: 134.0
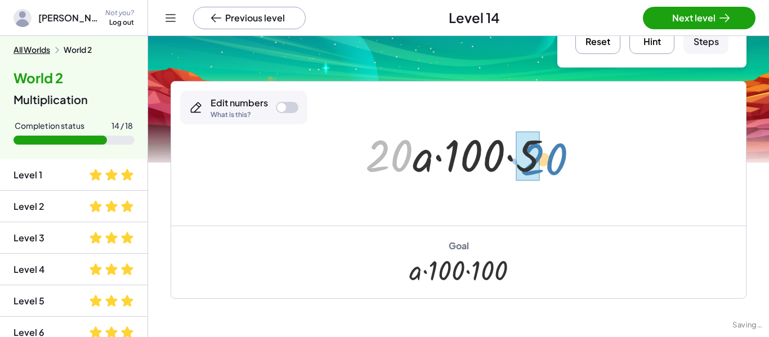
drag, startPoint x: 394, startPoint y: 163, endPoint x: 546, endPoint y: 165, distance: 152.6
click at [546, 165] on div at bounding box center [463, 154] width 206 height 58
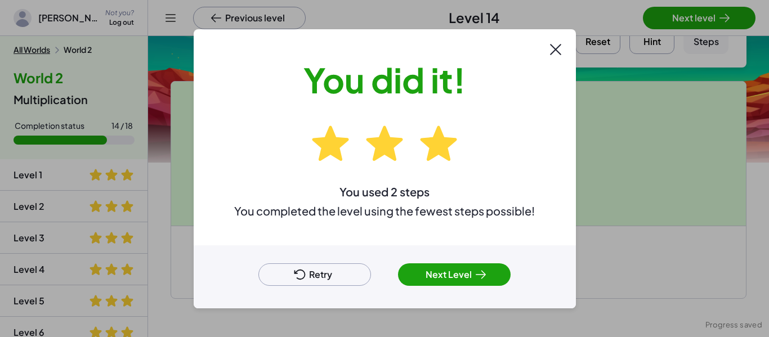
click at [427, 271] on button "Next Level" at bounding box center [454, 275] width 113 height 23
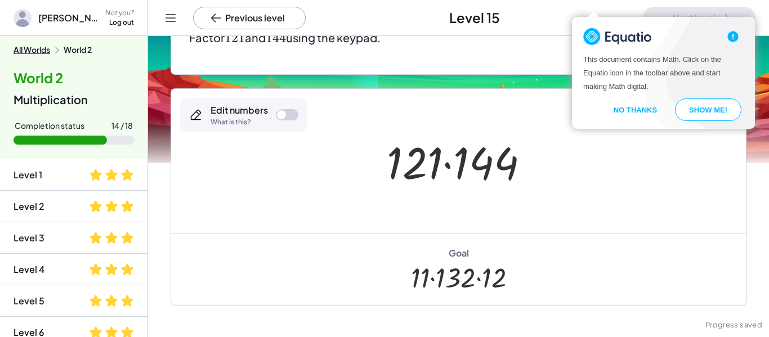
scroll to position [140, 0]
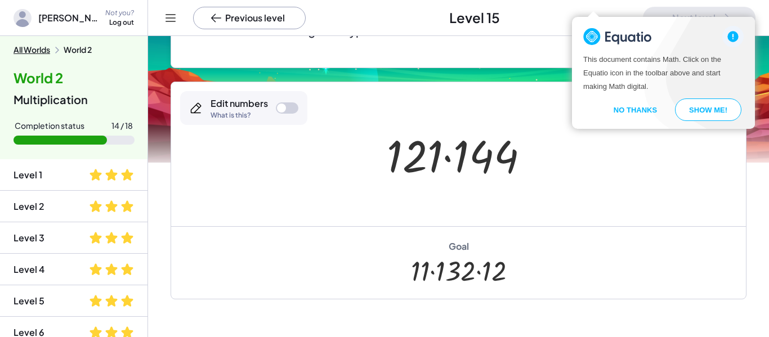
click at [291, 107] on div at bounding box center [287, 107] width 23 height 11
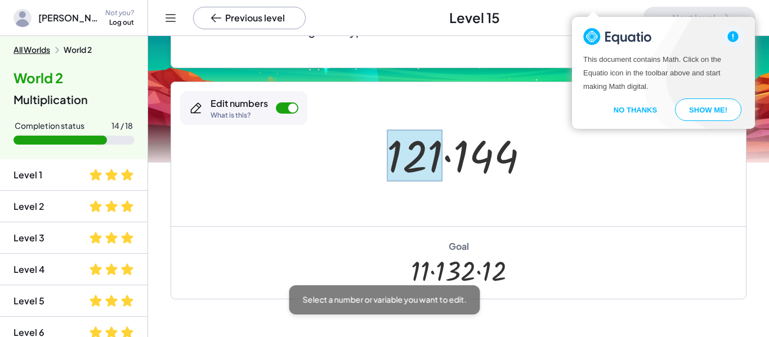
click at [420, 149] on div at bounding box center [415, 156] width 56 height 52
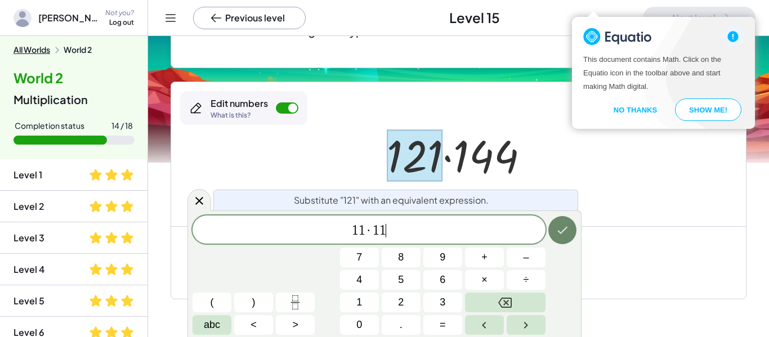
click at [556, 226] on icon "Done" at bounding box center [563, 231] width 14 height 14
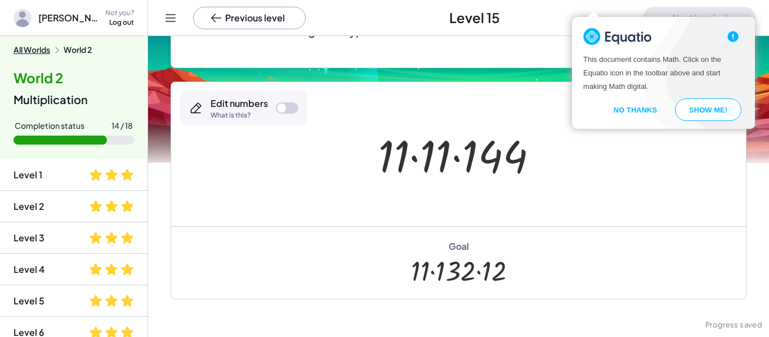
click at [282, 105] on div at bounding box center [281, 108] width 9 height 9
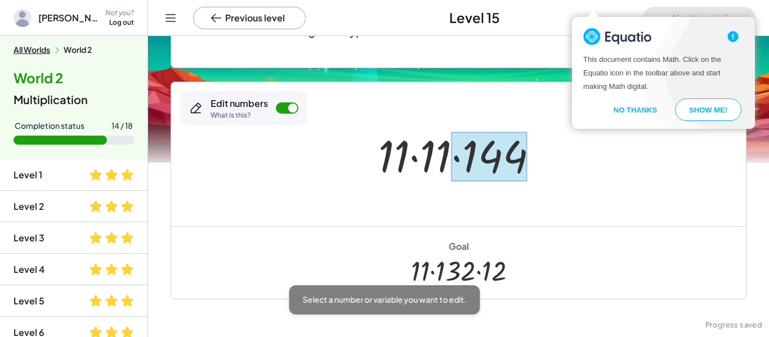
click at [503, 167] on div at bounding box center [490, 157] width 76 height 50
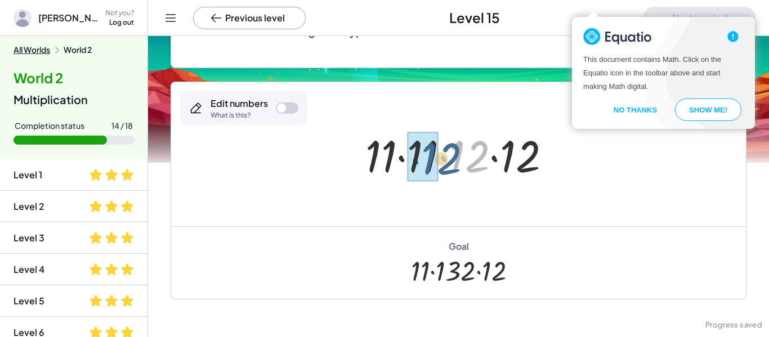
drag, startPoint x: 482, startPoint y: 151, endPoint x: 447, endPoint y: 153, distance: 35.0
click at [447, 153] on div at bounding box center [463, 155] width 206 height 58
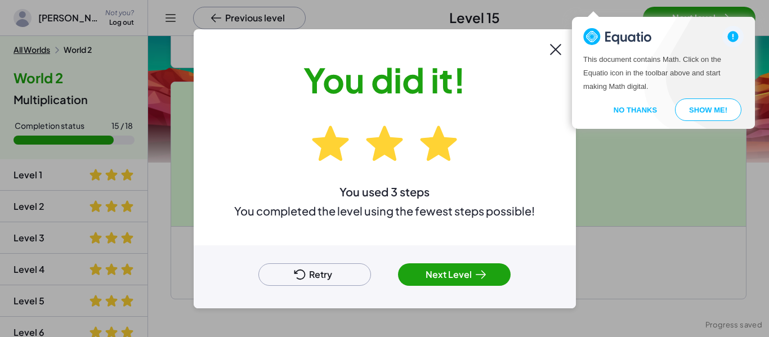
click at [450, 267] on button "Next Level" at bounding box center [454, 275] width 113 height 23
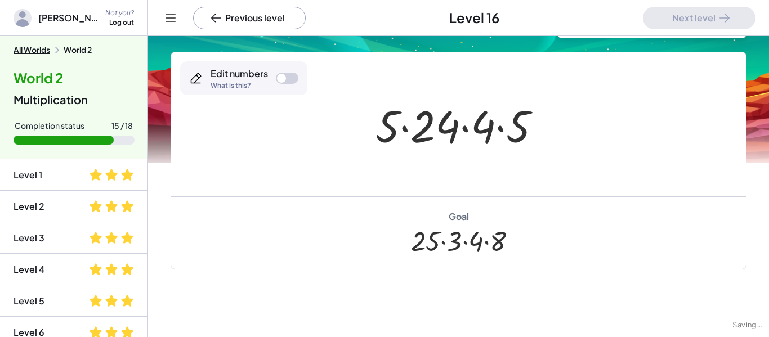
scroll to position [83, 0]
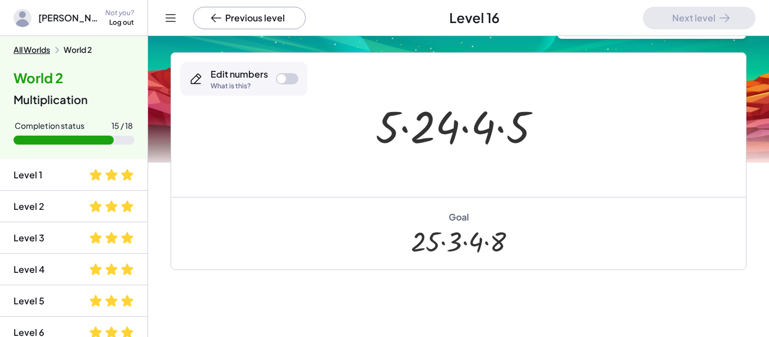
click at [294, 81] on div at bounding box center [287, 78] width 23 height 11
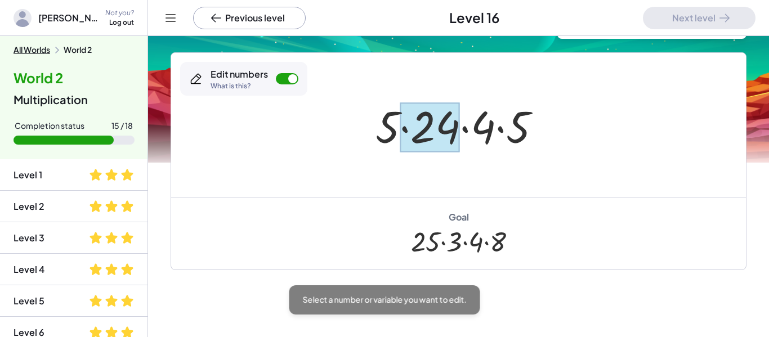
click at [444, 127] on div at bounding box center [430, 127] width 60 height 50
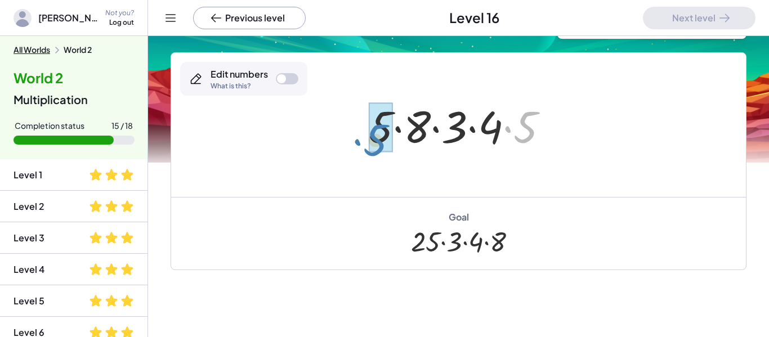
drag, startPoint x: 523, startPoint y: 130, endPoint x: 372, endPoint y: 142, distance: 150.9
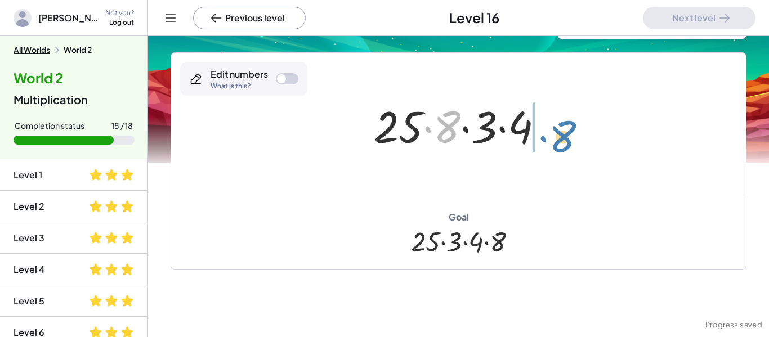
drag, startPoint x: 435, startPoint y: 130, endPoint x: 554, endPoint y: 140, distance: 119.2
click at [554, 140] on div at bounding box center [463, 125] width 190 height 58
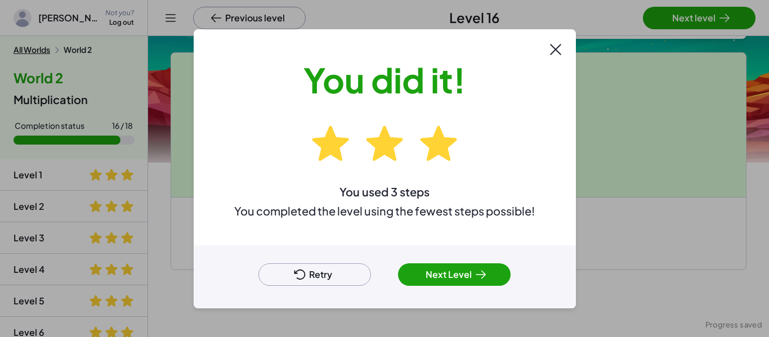
click at [457, 273] on button "Next Level" at bounding box center [454, 275] width 113 height 23
